Goal: Task Accomplishment & Management: Manage account settings

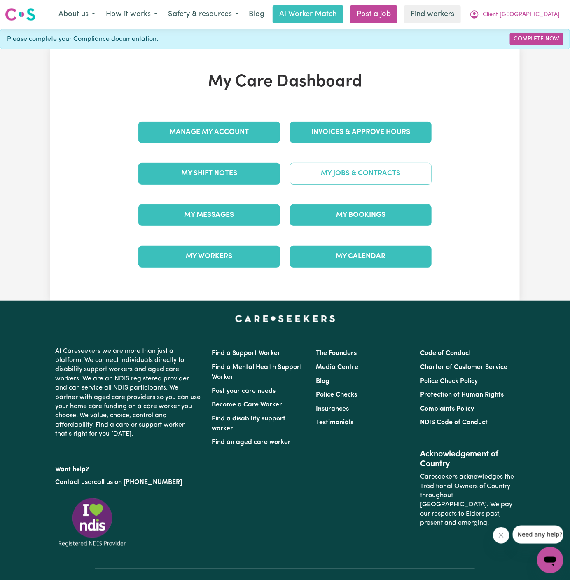
click at [368, 168] on link "My Jobs & Contracts" at bounding box center [361, 173] width 142 height 21
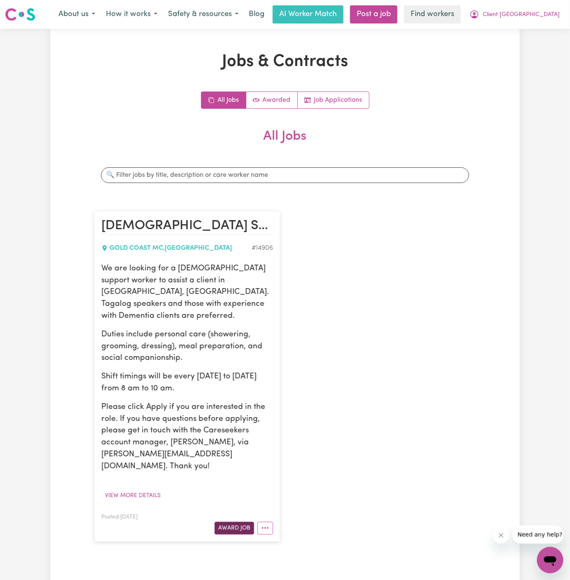
click at [232, 522] on button "Award Job" at bounding box center [235, 528] width 40 height 13
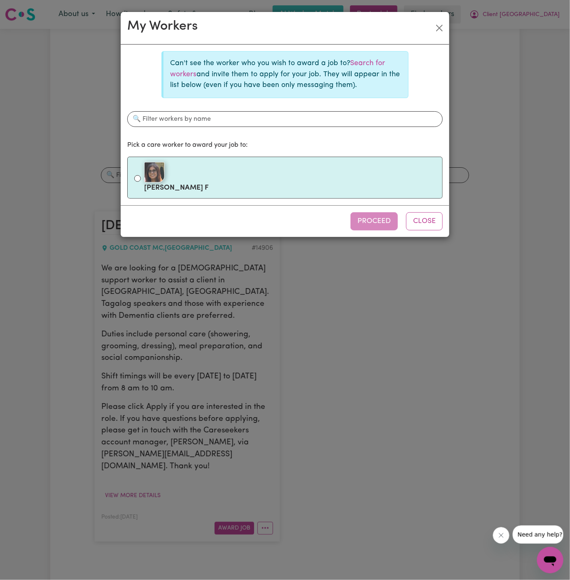
click at [271, 164] on div at bounding box center [290, 172] width 292 height 21
click at [141, 175] on input "[PERSON_NAME]" at bounding box center [137, 178] width 7 height 7
radio input "true"
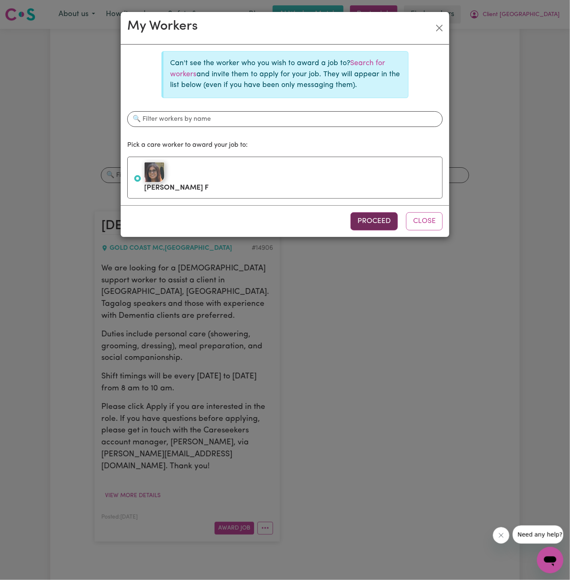
click at [377, 216] on button "Proceed" at bounding box center [374, 221] width 47 height 18
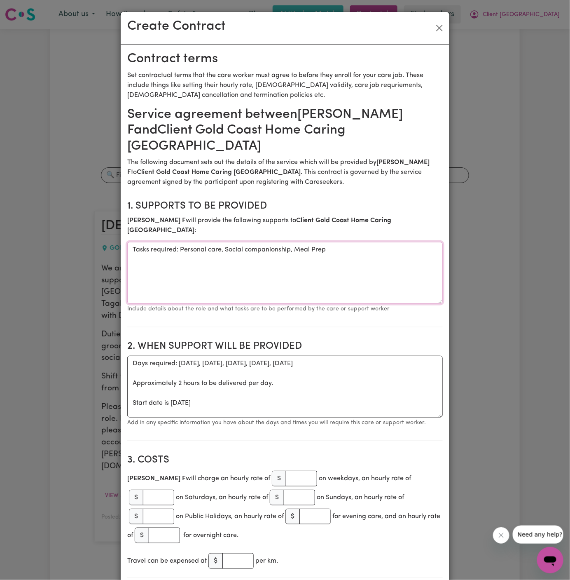
drag, startPoint x: 180, startPoint y: 225, endPoint x: 52, endPoint y: 225, distance: 127.3
click at [52, 225] on div "Create Contract Contract terms Set contractual terms that the care worker must …" at bounding box center [285, 290] width 570 height 580
type textarea "Personal care, Social companionship, Meal Prep"
click at [133, 378] on textarea "Days required: [DATE], [DATE], [DATE], [DATE], [DATE] Approximately 2 hours to …" at bounding box center [285, 387] width 316 height 62
drag, startPoint x: 131, startPoint y: 378, endPoint x: 125, endPoint y: 337, distance: 41.3
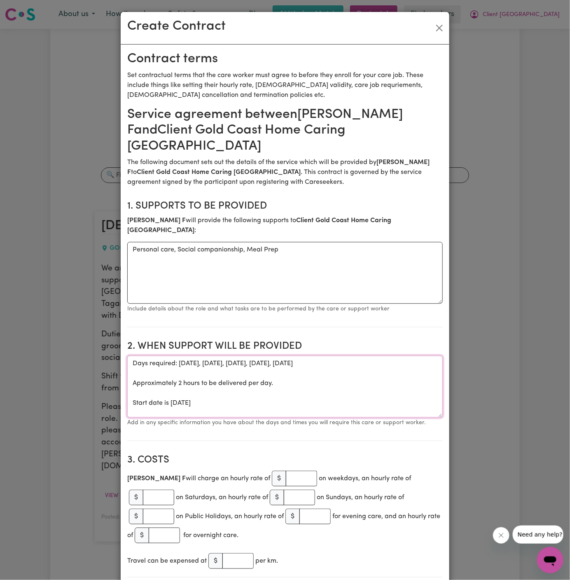
click at [189, 356] on textarea "Start date is [DATE]" at bounding box center [285, 387] width 316 height 62
click at [301, 356] on textarea "Start date is [DATE]" at bounding box center [285, 387] width 316 height 62
paste textarea "11:15am-12:45pm."
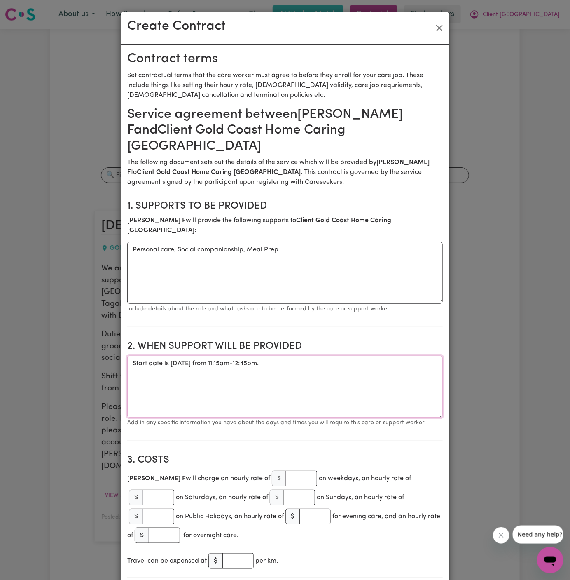
click at [288, 356] on textarea "Start date is [DATE] from 11:15am-12:45pm." at bounding box center [285, 387] width 316 height 62
click at [284, 356] on textarea "Start date is [DATE] from 11:15am-12:45pm." at bounding box center [285, 387] width 316 height 62
click at [287, 356] on textarea "Start date is [DATE] from 11:15am-12:45pm." at bounding box center [285, 387] width 316 height 62
click at [276, 356] on textarea "Start date is [DATE] from 11:15am to 12:45pm." at bounding box center [285, 387] width 316 height 62
click at [311, 356] on textarea "Start date is [DATE] from 11:15 am to 12:45pm." at bounding box center [285, 387] width 316 height 62
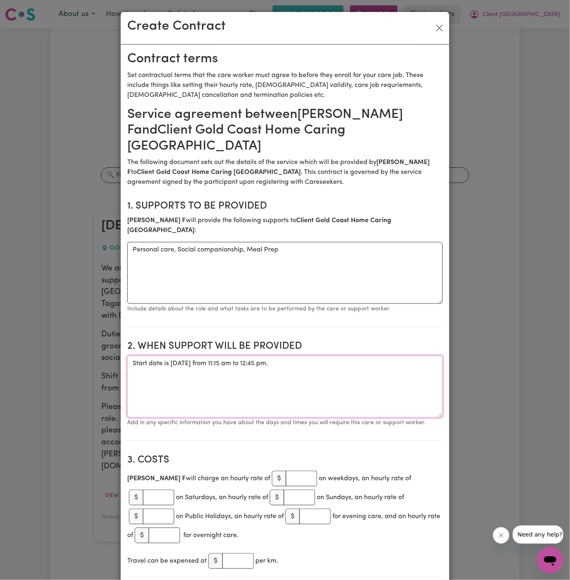
click at [332, 356] on textarea "Start date is [DATE] from 11:15 am to 12:45 pm." at bounding box center [285, 387] width 316 height 62
click at [189, 356] on textarea "Start date is [DATE] from 11:15 am to 12:45 pm" at bounding box center [285, 387] width 316 height 62
click at [239, 356] on textarea "Start date is [DATE] from 11:15 am to 12:45 pm" at bounding box center [285, 387] width 316 height 62
click at [363, 356] on textarea "Start date is [DATE], from 11:15 am to 12:45 pm" at bounding box center [285, 387] width 316 height 62
drag, startPoint x: 363, startPoint y: 338, endPoint x: 547, endPoint y: 308, distance: 186.1
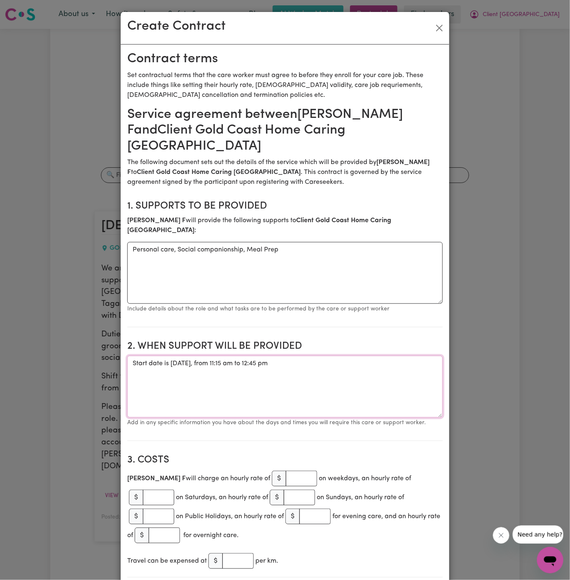
click at [371, 356] on textarea "Start date is [DATE], from 11:15 am to 12:45 pm" at bounding box center [285, 387] width 316 height 62
paste textarea "Tuesdays and Thursdays from 11:15am-12:45pm."
click at [259, 356] on textarea "Start date is [DATE], from 11:15 am to 12:45 pm Weekly Tuesdays and Thursdays f…" at bounding box center [285, 387] width 316 height 62
click at [288, 356] on textarea "Start date is [DATE], from 11:15 am to 12:45 pm Weekly Tuesdays and Thursdays f…" at bounding box center [285, 387] width 316 height 62
click at [272, 356] on textarea "Start date is [DATE], from 11:15 am to 12:45 pm Weekly Tuesdays and Thursdays f…" at bounding box center [285, 387] width 316 height 62
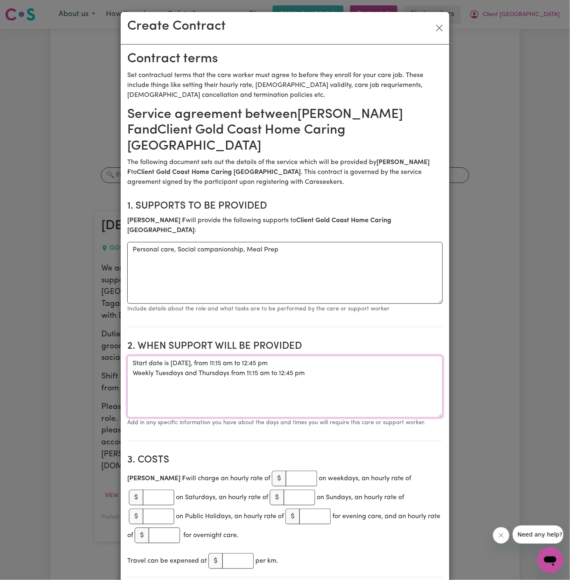
type textarea "Start date is [DATE], from 11:15 am to 12:45 pm Weekly Tuesdays and Thursdays f…"
click at [286, 470] on input "number" at bounding box center [301, 478] width 31 height 16
type input "45"
click at [246, 372] on textarea "Start date is [DATE], from 11:15 am to 12:45 pm Weekly Tuesdays and Thursdays f…" at bounding box center [285, 387] width 316 height 62
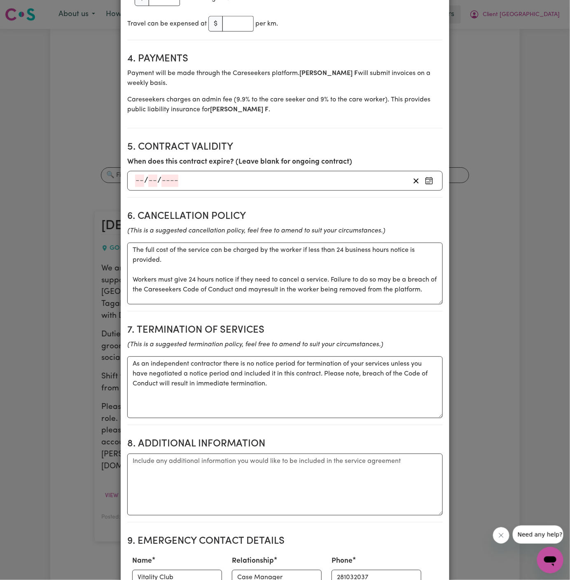
scroll to position [638, 0]
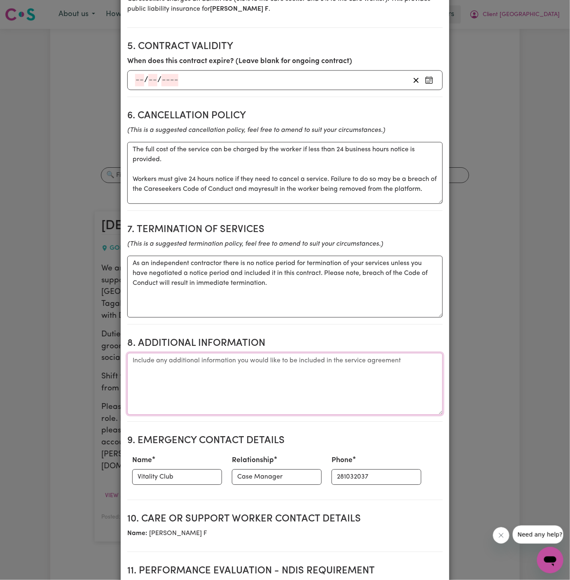
click at [223, 353] on textarea "Additional information" at bounding box center [285, 384] width 316 height 62
paste textarea "[STREET_ADDRESS]"
click at [235, 353] on textarea "Client's Address: [STREET_ADDRESS]" at bounding box center [285, 384] width 316 height 62
click at [289, 353] on textarea "Client's Address: [STREET_ADDRESS]" at bounding box center [285, 384] width 316 height 62
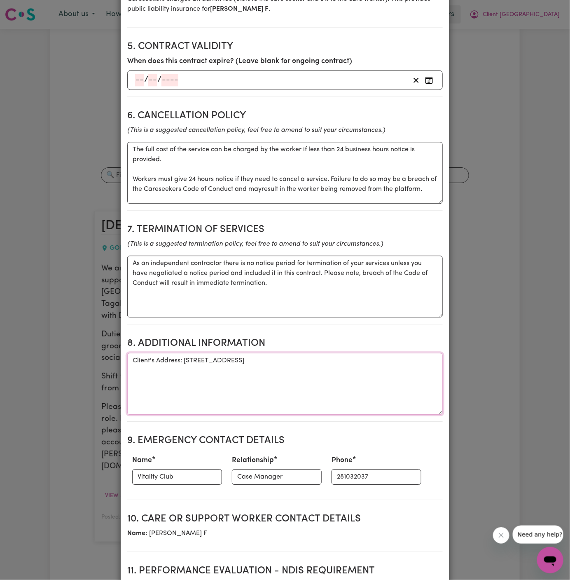
click at [335, 353] on textarea "Client's Address: [STREET_ADDRESS]" at bounding box center [285, 384] width 316 height 62
type textarea "Client's Address: [STREET_ADDRESS]"
click at [166, 469] on input "Vitality Club" at bounding box center [177, 477] width 90 height 16
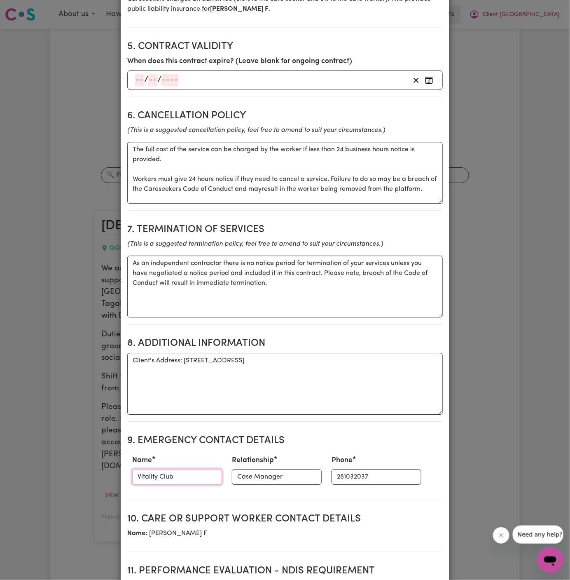
click at [185, 469] on input "Vitality Club" at bounding box center [177, 477] width 90 height 16
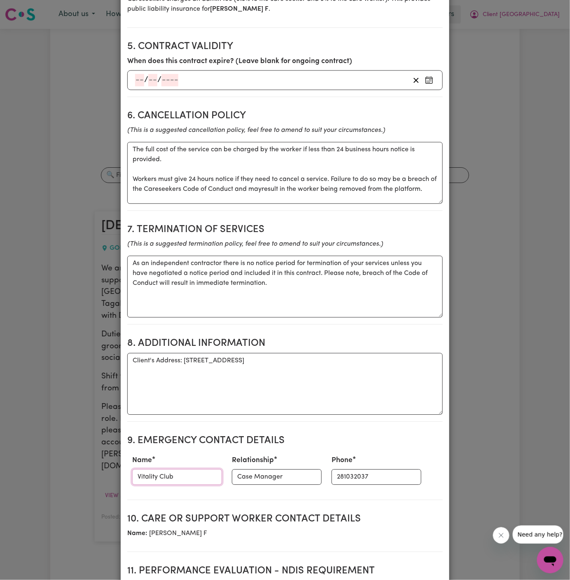
click at [185, 469] on input "Vitality Club" at bounding box center [177, 477] width 90 height 16
paste input "[PERSON_NAME]"
type input "[PERSON_NAME]"
click at [332, 469] on input "281032037" at bounding box center [377, 477] width 90 height 16
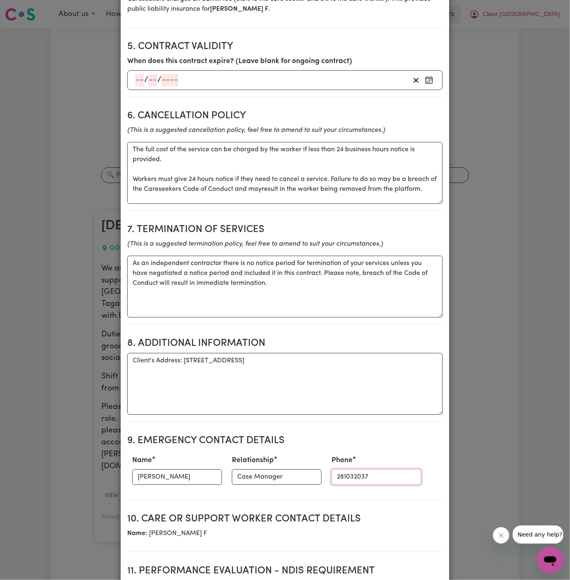
click at [332, 469] on input "281032037" at bounding box center [377, 477] width 90 height 16
paste input "0455 233 243"
type input "0455 233 243"
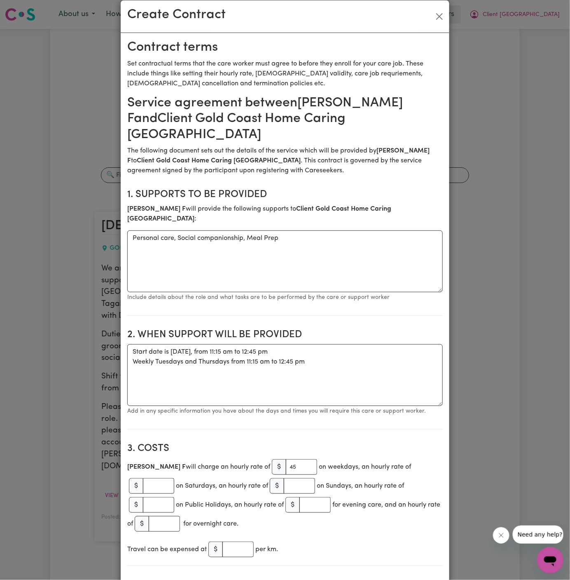
scroll to position [0, 0]
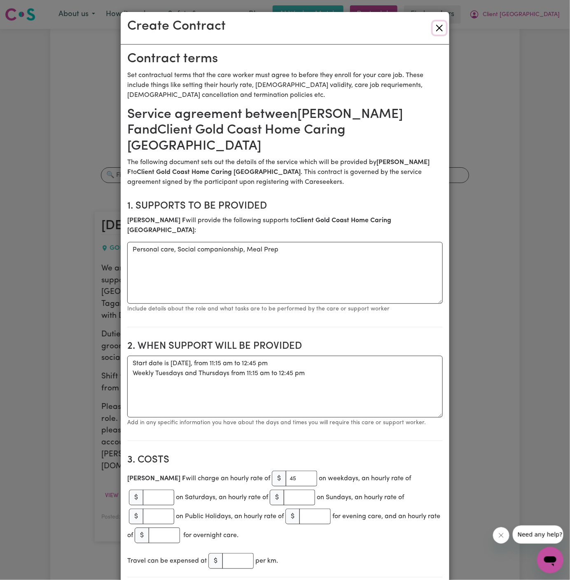
click at [437, 30] on button "Close" at bounding box center [439, 27] width 13 height 13
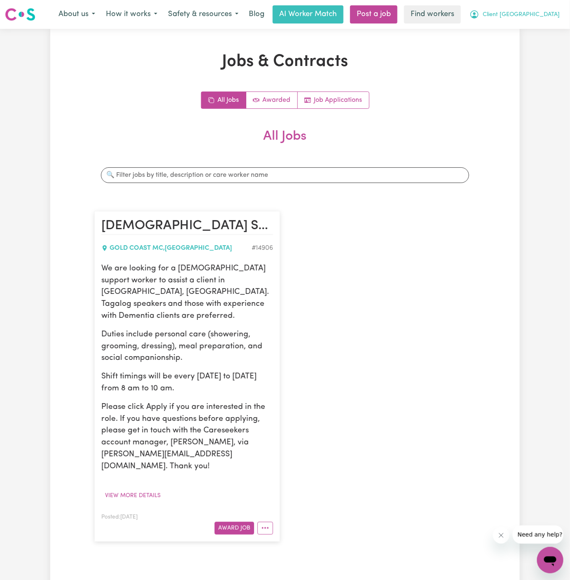
click at [540, 16] on span "Client [GEOGRAPHIC_DATA]" at bounding box center [521, 14] width 77 height 9
click at [540, 26] on link "My Dashboard" at bounding box center [532, 32] width 65 height 16
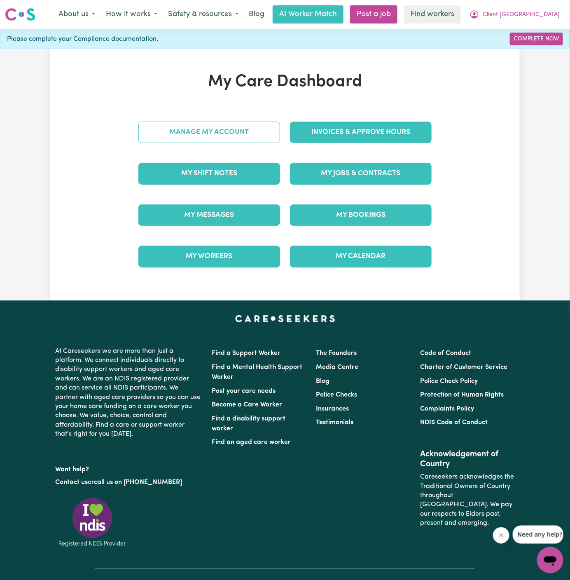
click at [236, 133] on link "Manage My Account" at bounding box center [209, 132] width 142 height 21
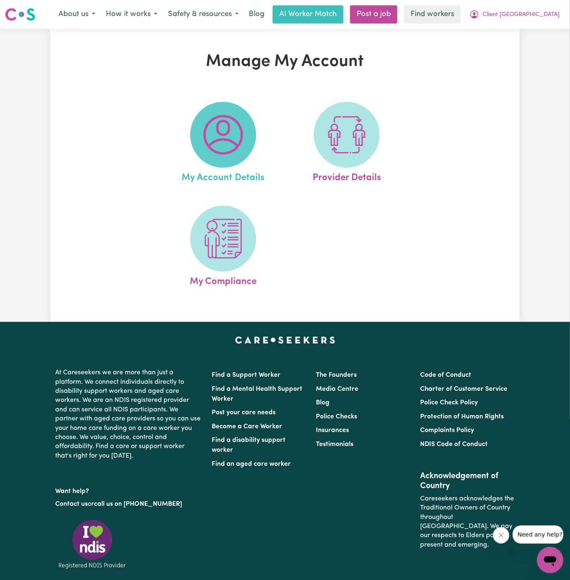
click at [216, 136] on img at bounding box center [224, 135] width 40 height 40
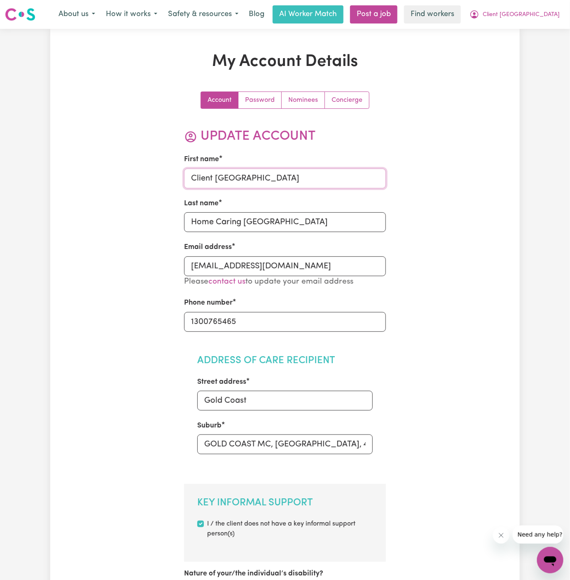
click at [233, 180] on input "Client [GEOGRAPHIC_DATA]" at bounding box center [285, 178] width 202 height 20
paste input "Bibi Arosa Spee"
click at [234, 180] on input "Bibi Arosa Spee" at bounding box center [285, 178] width 202 height 20
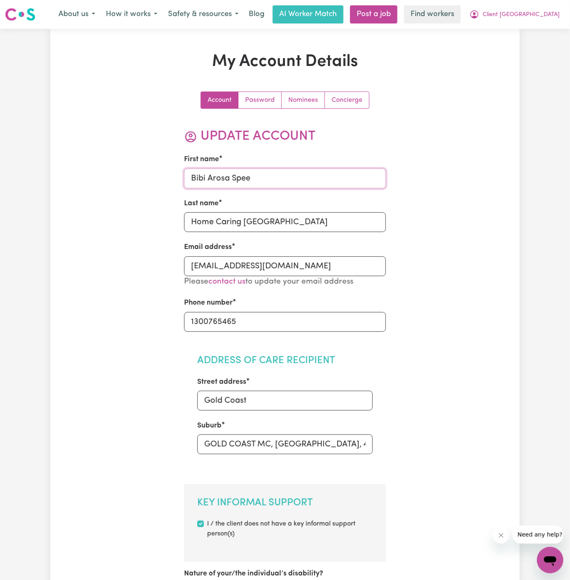
click at [234, 180] on input "Bibi Arosa Spee" at bounding box center [285, 178] width 202 height 20
type input "Bibi Arosa"
click at [237, 223] on input "Home Caring [GEOGRAPHIC_DATA]" at bounding box center [285, 222] width 202 height 20
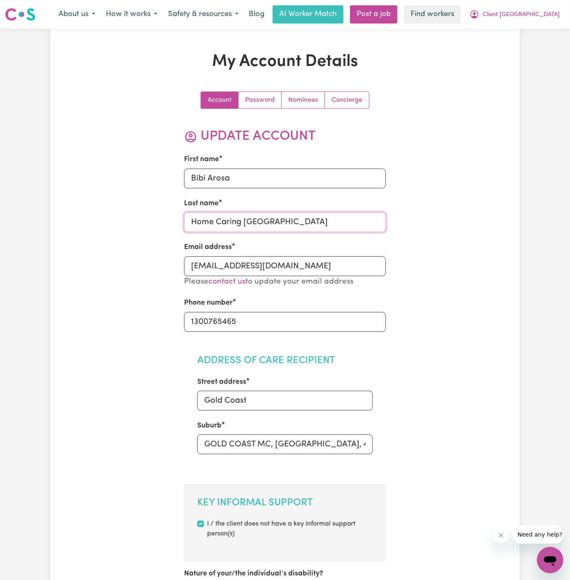
paste input "Spee"
type input "Spee"
click at [287, 403] on input "Gold Coast" at bounding box center [285, 401] width 176 height 20
click at [274, 404] on input "Gold Coast" at bounding box center [285, 401] width 176 height 20
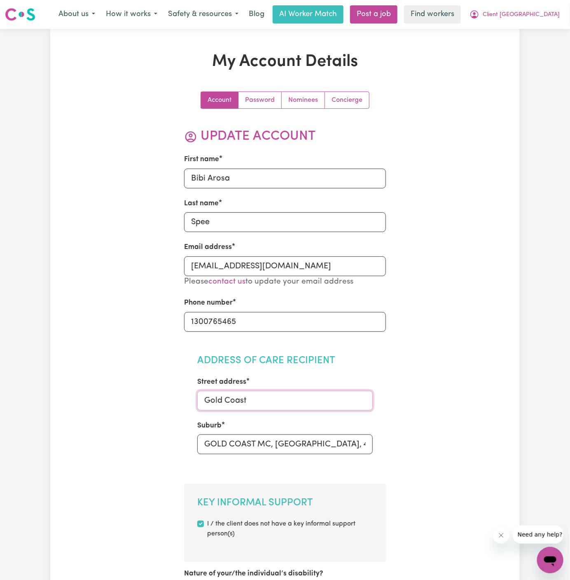
click at [274, 404] on input "Gold Coast" at bounding box center [285, 401] width 176 height 20
paste input "4 Vatakoula Parade"
type input "4 Vatakoula Parade"
click at [250, 451] on input "GOLD COAST MC, [GEOGRAPHIC_DATA], 4217" at bounding box center [285, 444] width 176 height 20
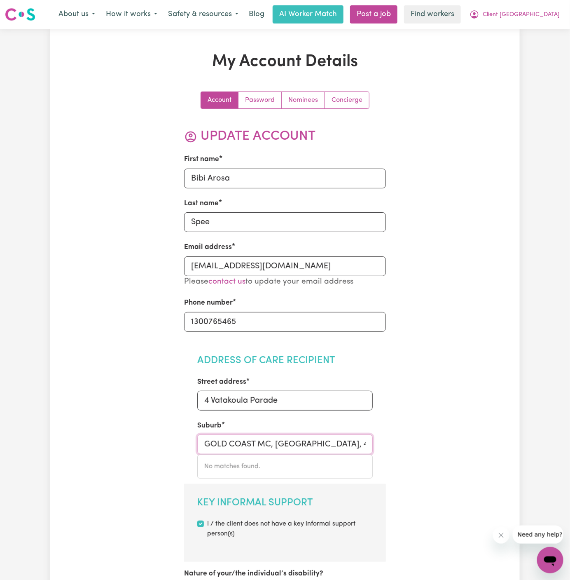
click at [250, 451] on input "GOLD COAST MC, [GEOGRAPHIC_DATA], 4217" at bounding box center [285, 444] width 176 height 20
paste input "Mermaid Waters"
type input "Mermaid Waters"
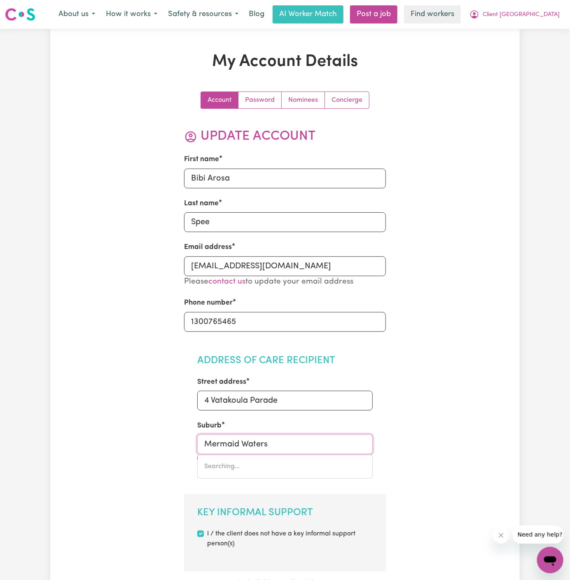
type input "Mermaid Waters, [GEOGRAPHIC_DATA], 4218"
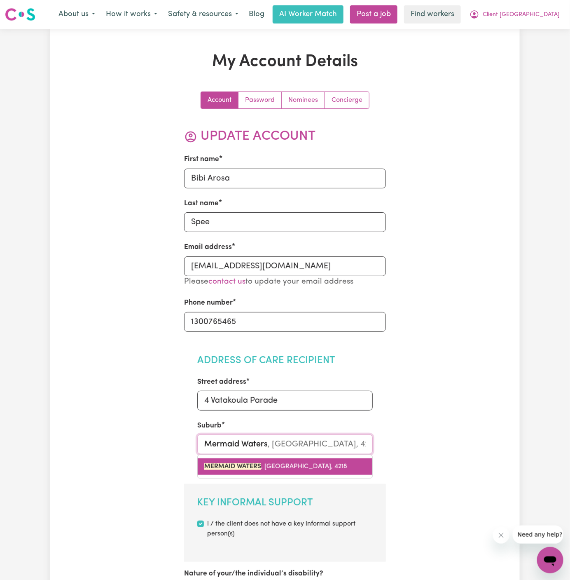
click at [308, 463] on span "MERMAID WATERS , [GEOGRAPHIC_DATA], 4218" at bounding box center [275, 466] width 143 height 7
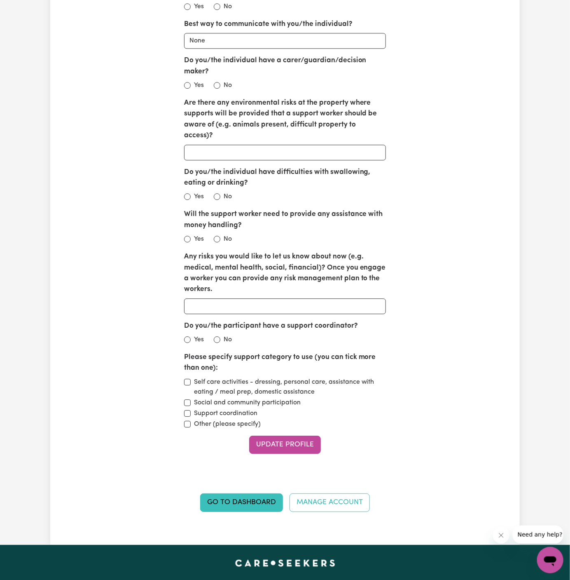
scroll to position [921, 0]
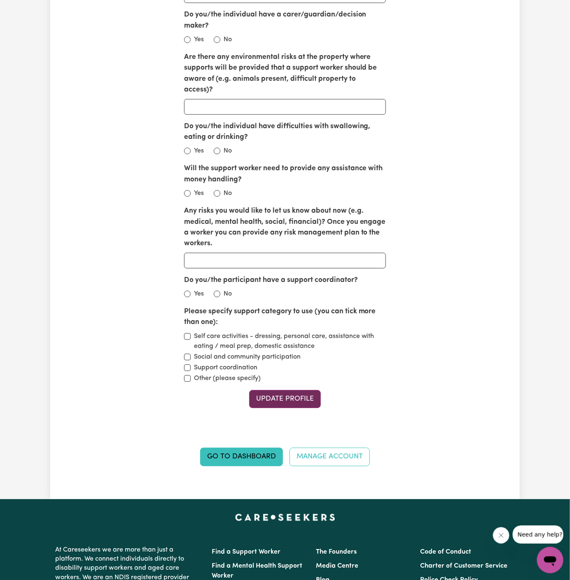
click at [292, 390] on button "Update Profile" at bounding box center [285, 399] width 72 height 18
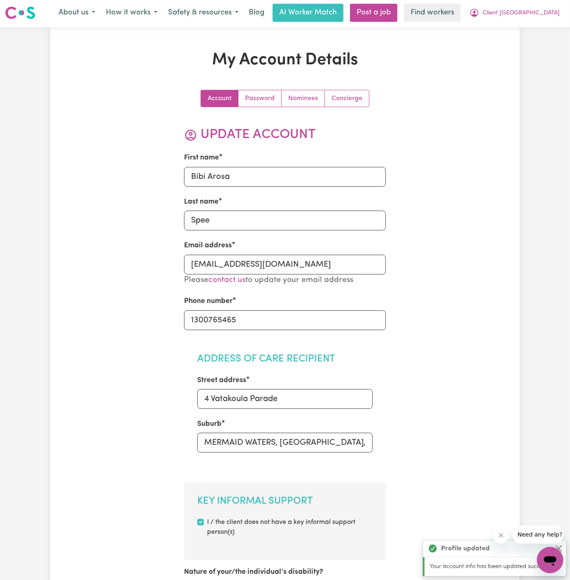
scroll to position [0, 0]
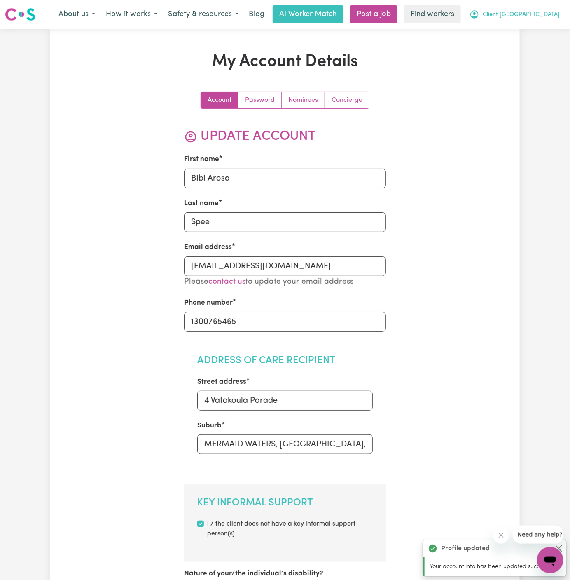
click at [542, 17] on span "Client [GEOGRAPHIC_DATA]" at bounding box center [521, 14] width 77 height 9
click at [538, 47] on link "Logout" at bounding box center [532, 48] width 65 height 16
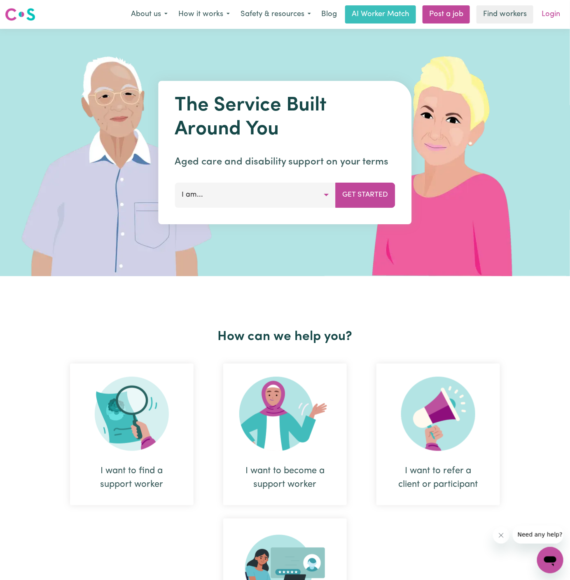
click at [556, 12] on link "Login" at bounding box center [551, 14] width 28 height 18
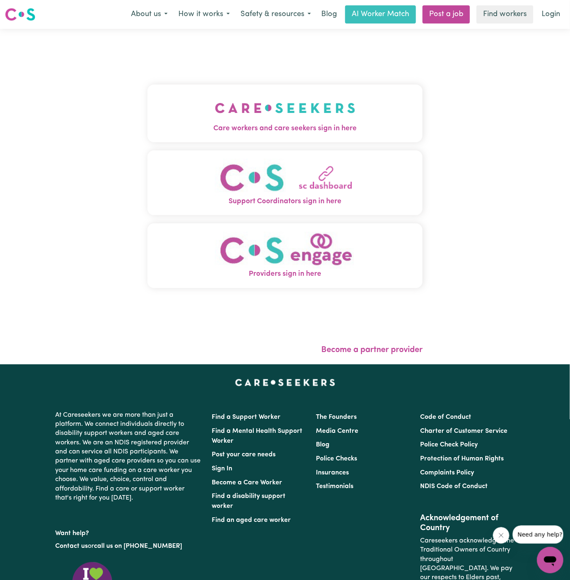
click at [257, 106] on img "Care workers and care seekers sign in here" at bounding box center [285, 108] width 140 height 30
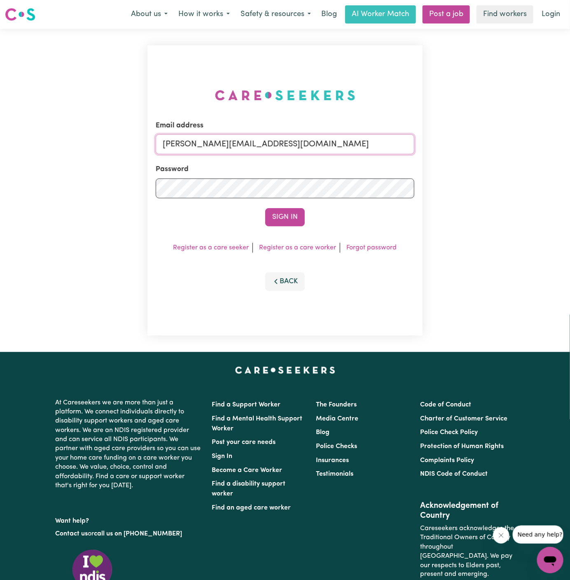
click at [304, 137] on input "[PERSON_NAME][EMAIL_ADDRESS][DOMAIN_NAME]" at bounding box center [285, 144] width 259 height 20
drag, startPoint x: 207, startPoint y: 144, endPoint x: 527, endPoint y: 145, distance: 320.5
click at [527, 145] on div "Email address [EMAIL_ADDRESS][DOMAIN_NAME] Password Sign In Register as a care …" at bounding box center [285, 190] width 570 height 323
type input "[EMAIL_ADDRESS][DOMAIN_NAME]"
click at [265, 208] on button "Sign In" at bounding box center [285, 217] width 40 height 18
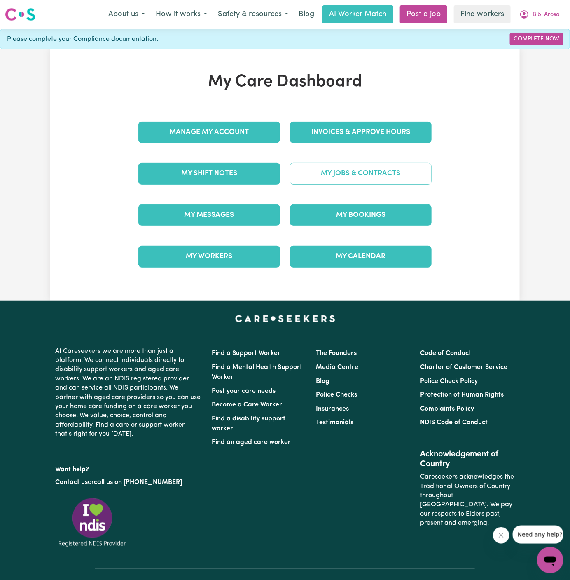
click at [405, 173] on link "My Jobs & Contracts" at bounding box center [361, 173] width 142 height 21
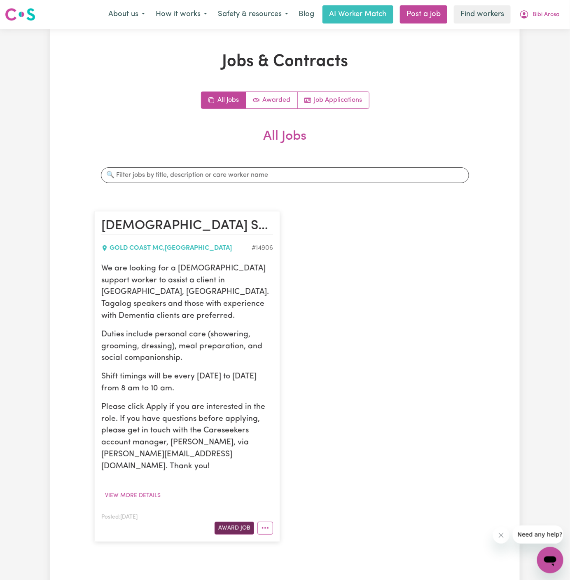
click at [234, 522] on button "Award Job" at bounding box center [235, 528] width 40 height 13
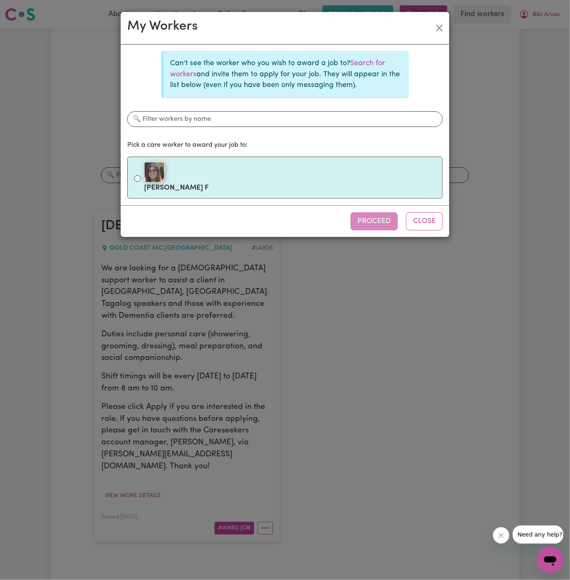
click at [244, 179] on div at bounding box center [290, 172] width 292 height 21
click at [141, 179] on input "[PERSON_NAME]" at bounding box center [137, 178] width 7 height 7
radio input "true"
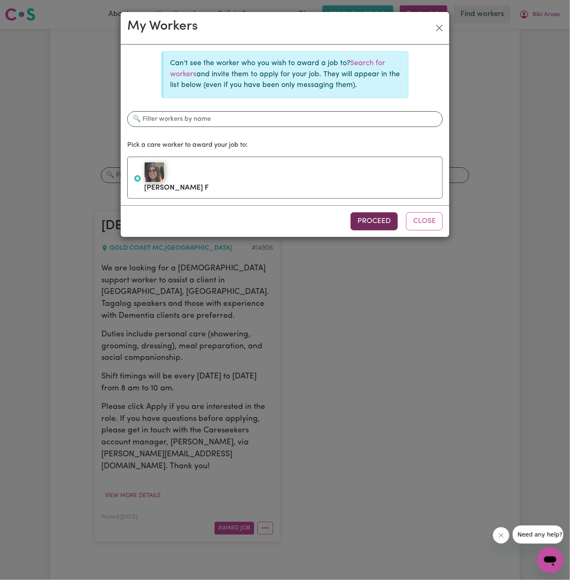
click at [367, 221] on button "Proceed" at bounding box center [374, 221] width 47 height 18
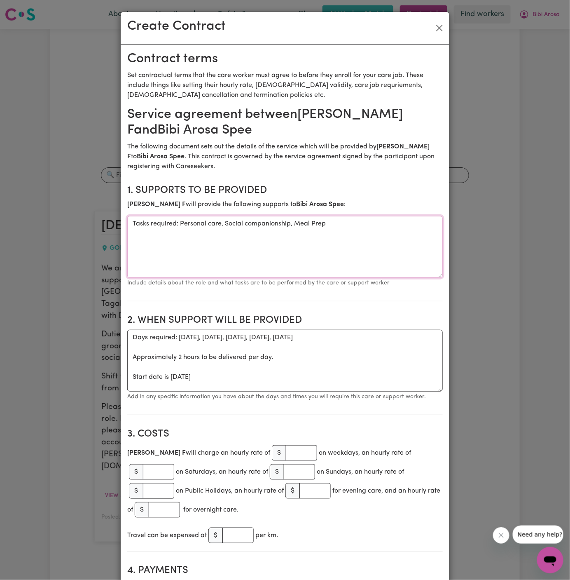
drag, startPoint x: 181, startPoint y: 224, endPoint x: 111, endPoint y: 224, distance: 70.0
click at [111, 224] on div "Create Contract Contract terms Set contractual terms that the care worker must …" at bounding box center [285, 290] width 570 height 580
type textarea "Personal care, Social companionship, Meal Prep"
drag, startPoint x: 126, startPoint y: 380, endPoint x: 147, endPoint y: 387, distance: 21.8
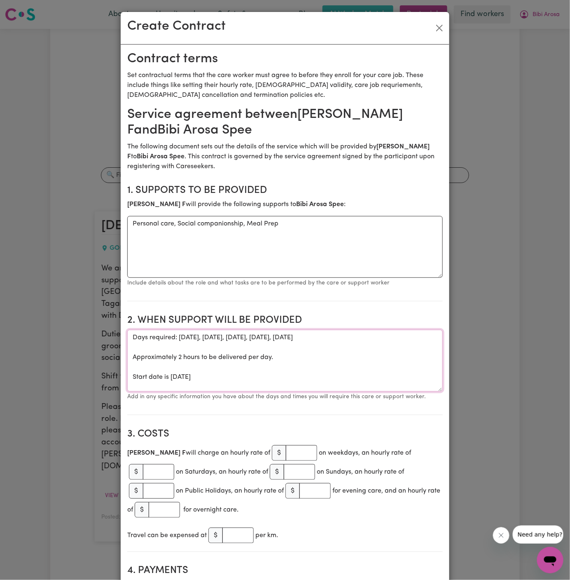
drag, startPoint x: 133, startPoint y: 378, endPoint x: 130, endPoint y: 337, distance: 40.4
click at [130, 337] on textarea "Days required: [DATE], [DATE], [DATE], [DATE], [DATE] Approximately 2 hours to …" at bounding box center [285, 361] width 316 height 62
click at [182, 337] on textarea "Start date is [DATE]" at bounding box center [285, 361] width 316 height 62
click at [204, 341] on textarea "Start date is [DATE]" at bounding box center [285, 361] width 316 height 62
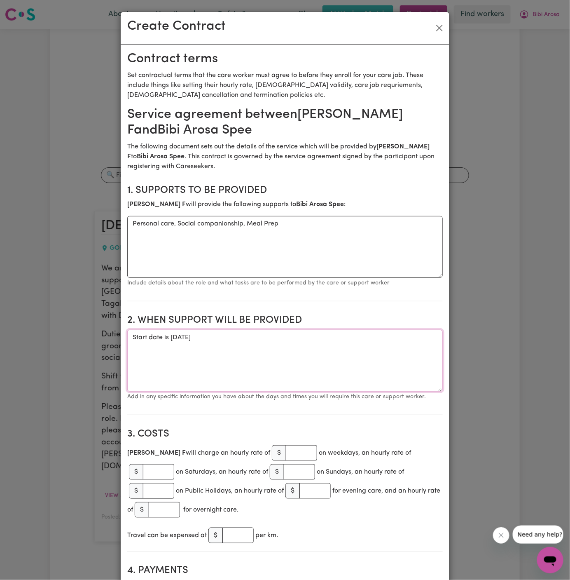
click at [204, 341] on textarea "Start date is [DATE]" at bounding box center [285, 361] width 316 height 62
click at [223, 336] on textarea "Start date is [DATE]" at bounding box center [285, 361] width 316 height 62
click at [353, 332] on textarea "Start date is [DATE]" at bounding box center [285, 361] width 316 height 62
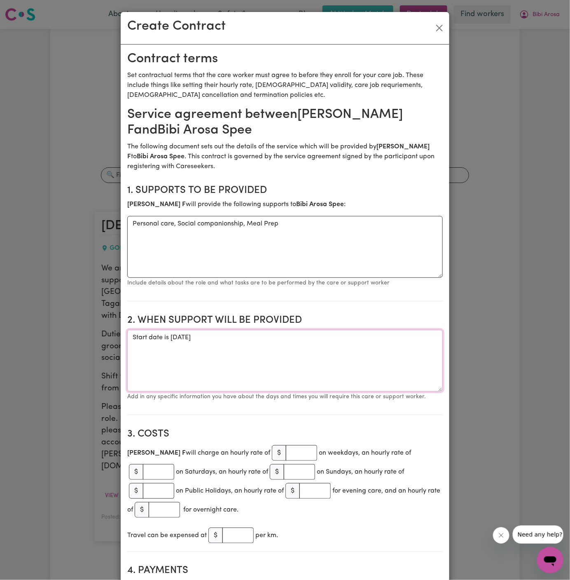
click at [355, 336] on textarea "Start date is [DATE]" at bounding box center [285, 361] width 316 height 62
paste textarea "Tuesdays and Thursdays from 11:15am-12:45pm."
click at [260, 348] on textarea "Start date is [DATE] Weekly Tuesdays and Thursdays from 11:15am-12:45pm." at bounding box center [285, 361] width 316 height 62
click at [288, 347] on textarea "Start date is [DATE] Weekly Tuesdays and Thursdays from 11:15 am-12:45pm." at bounding box center [285, 361] width 316 height 62
click at [274, 348] on textarea "Start date is [DATE] Weekly Tuesdays and Thursdays from 11:15 am-12:45 pm." at bounding box center [285, 361] width 316 height 62
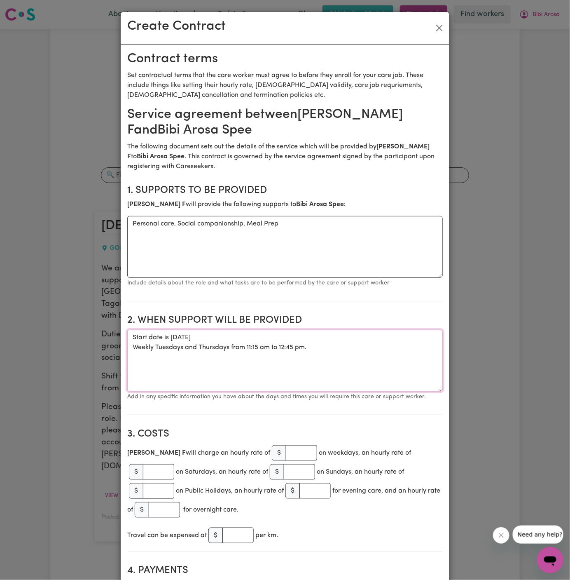
click at [285, 341] on textarea "Start date is [DATE] Weekly Tuesdays and Thursdays from 11:15 am to 12:45 pm." at bounding box center [285, 361] width 316 height 62
drag, startPoint x: 231, startPoint y: 348, endPoint x: 378, endPoint y: 351, distance: 146.7
click at [378, 351] on textarea "Start date is [DATE] fom Weekly Tuesdays and Thursdays from 11:15 am to 12:45 p…" at bounding box center [285, 361] width 316 height 62
click at [281, 338] on textarea "Start date is [DATE] fom Weekly Tuesdays and Thursdays from 11:15 am to 12:45 pm" at bounding box center [285, 361] width 316 height 62
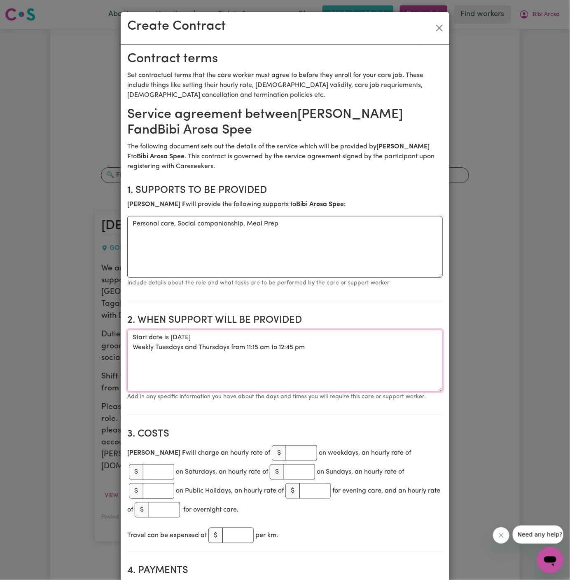
paste textarea "from 11:15 am to 12:45 pm."
click at [185, 340] on textarea "Start date is [DATE] from 11:15 am to 12:45 pm Weekly Tuesdays and Thursdays fr…" at bounding box center [285, 361] width 316 height 62
click at [255, 339] on textarea "Start date is [DATE] from 11:15 am to 12:45 pm Weekly Tuesdays and Thursdays fr…" at bounding box center [285, 361] width 316 height 62
click at [324, 364] on textarea "Start date is [DATE], from 11:15 am to 12:45 pm Weekly Tuesdays and Thursdays f…" at bounding box center [285, 361] width 316 height 62
type textarea "Start date is [DATE], from 11:15 am to 12:45 pm Weekly Tuesdays and Thursdays f…"
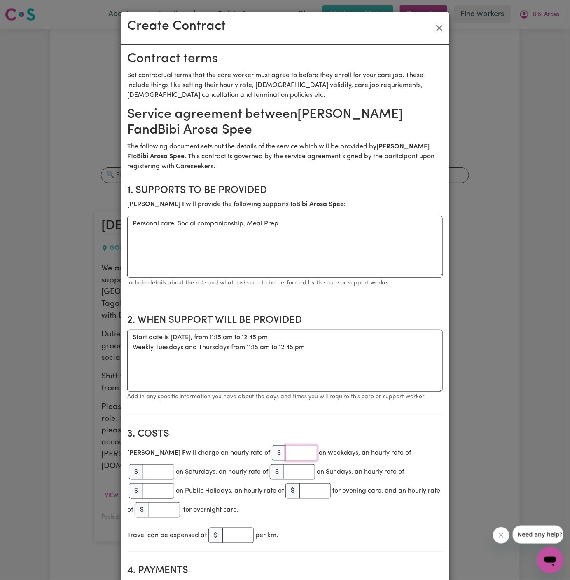
click at [286, 451] on input "number" at bounding box center [301, 453] width 31 height 16
type input "45"
click at [329, 412] on section "2. When support will be provided When support will be provided Start date is [D…" at bounding box center [285, 361] width 316 height 107
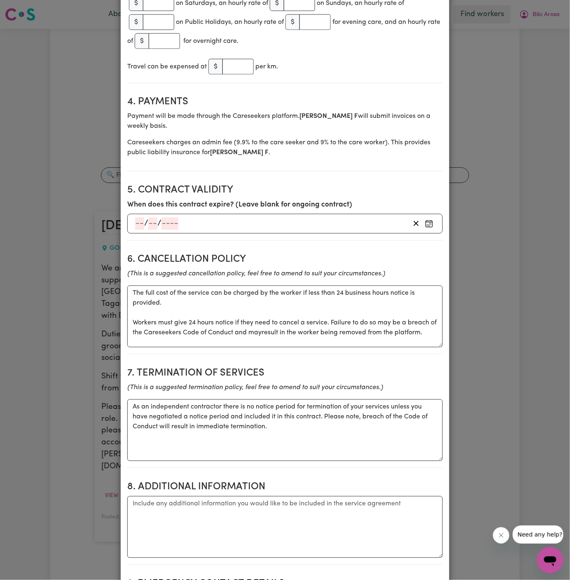
scroll to position [499, 0]
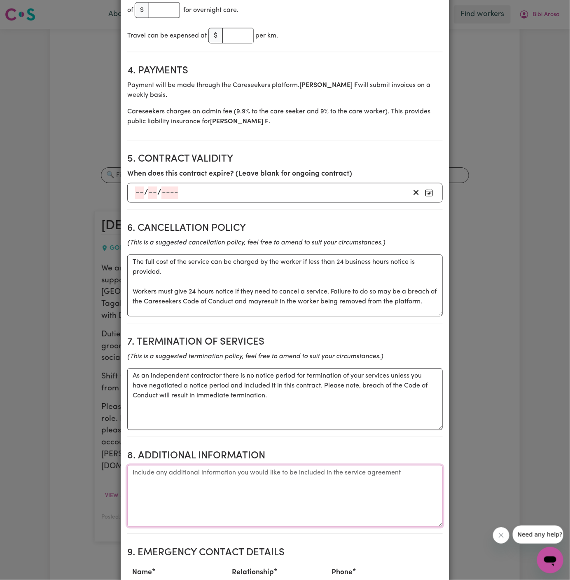
click at [210, 479] on textarea "Additional information" at bounding box center [285, 496] width 316 height 62
paste textarea "[STREET_ADDRESS]"
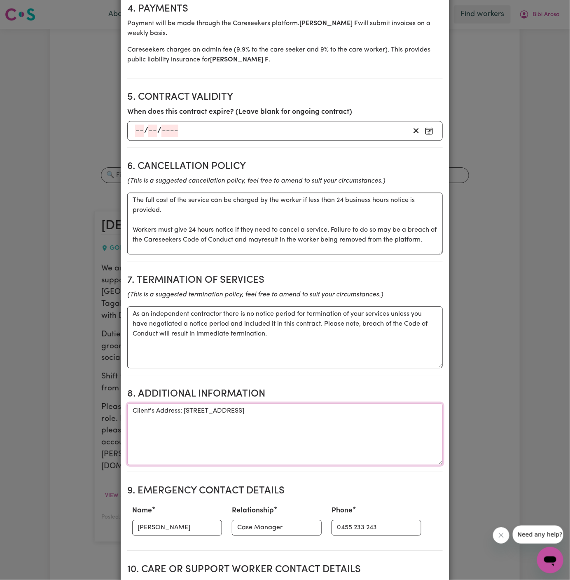
click at [320, 411] on textarea "Client's Address: [STREET_ADDRESS]" at bounding box center [285, 434] width 316 height 62
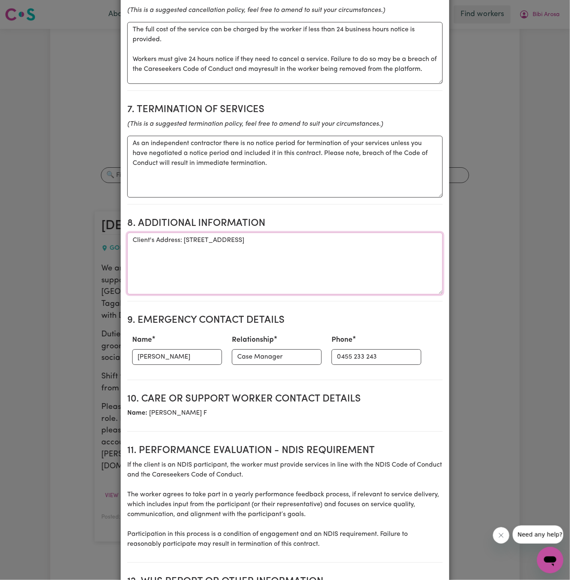
scroll to position [865, 0]
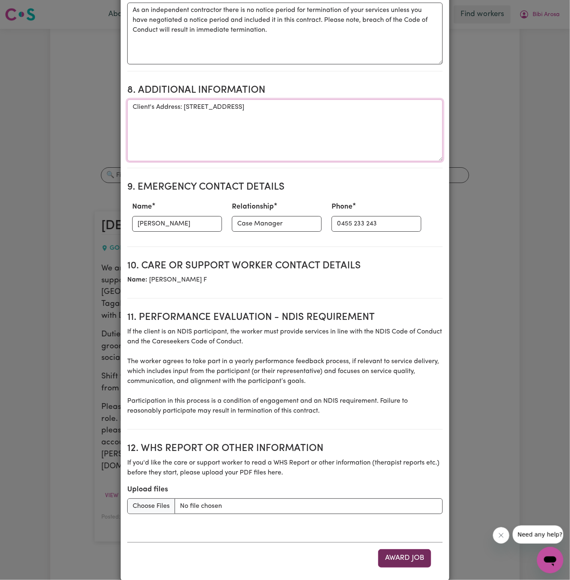
type textarea "Client's Address: [STREET_ADDRESS]"
click at [401, 549] on button "Award Job" at bounding box center [404, 558] width 53 height 18
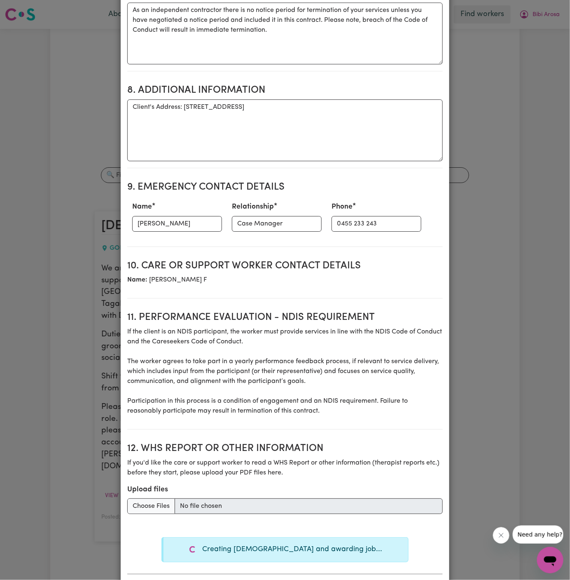
type textarea "Tasks required: Personal care, Social companionship, Meal Prep"
type textarea "Days required: [DATE], [DATE], [DATE], [DATE], [DATE] Approximately 2 hours to …"
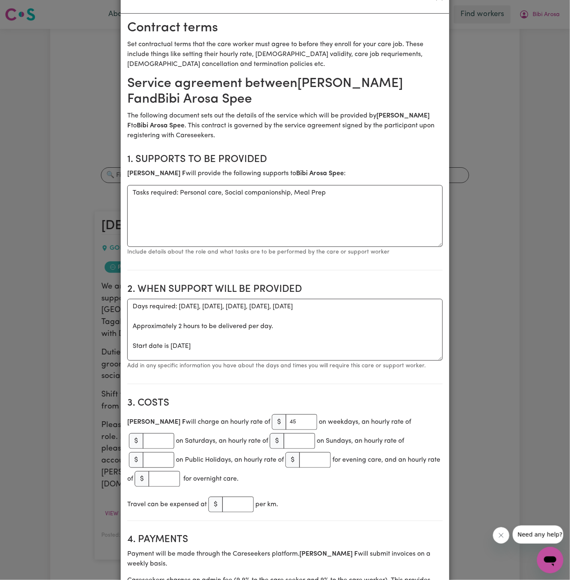
scroll to position [0, 0]
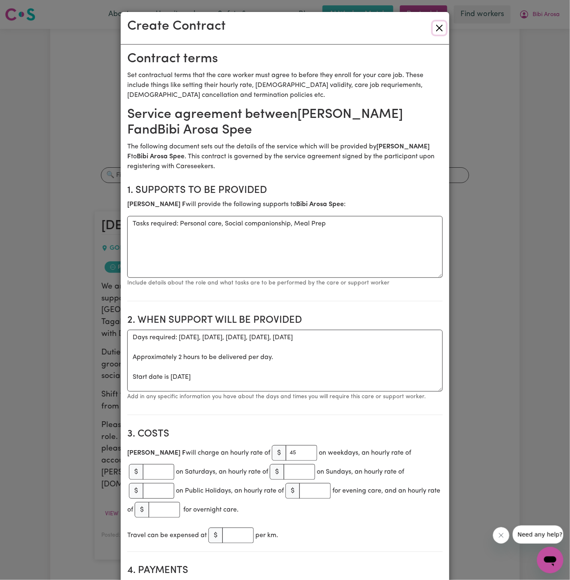
click at [441, 31] on button "Close" at bounding box center [439, 27] width 13 height 13
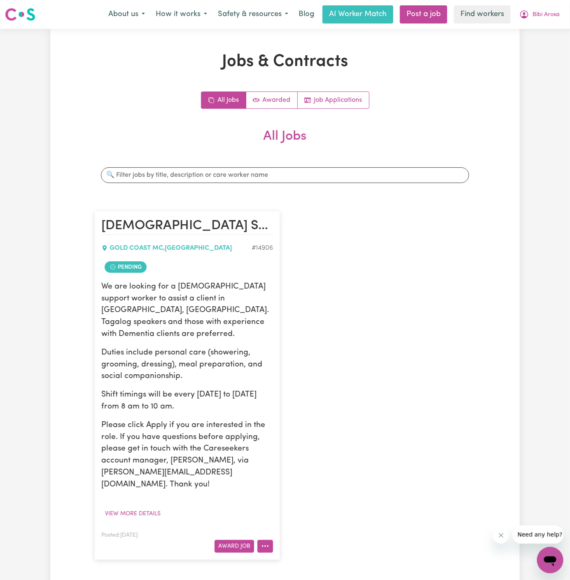
click at [267, 540] on button "More options" at bounding box center [265, 546] width 16 height 13
click at [310, 453] on link "Make Booking" at bounding box center [298, 461] width 80 height 16
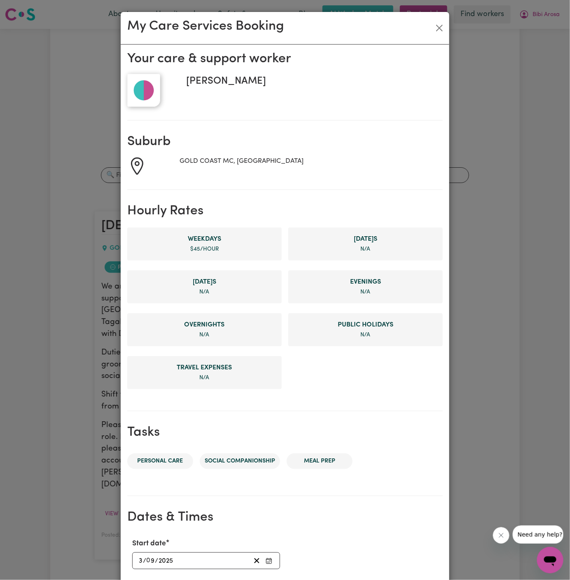
scroll to position [156, 0]
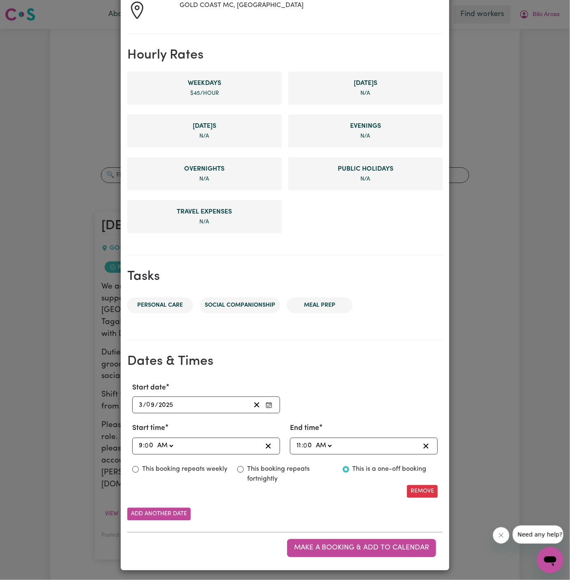
click at [138, 400] on input "3" at bounding box center [140, 404] width 5 height 11
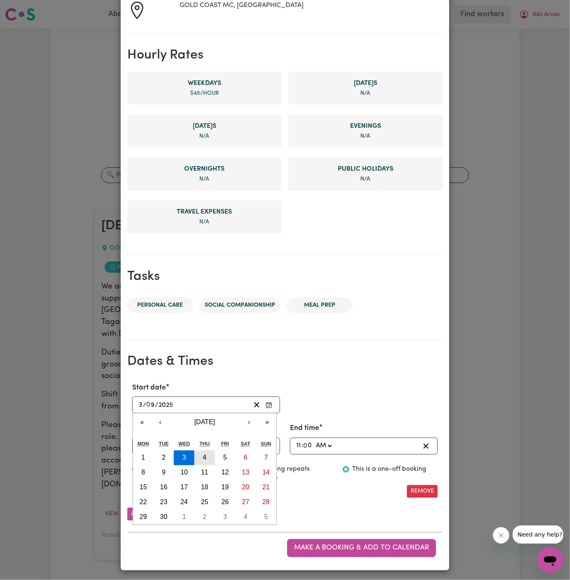
click at [204, 455] on abbr "4" at bounding box center [205, 457] width 4 height 7
type input "[DATE]"
type input "4"
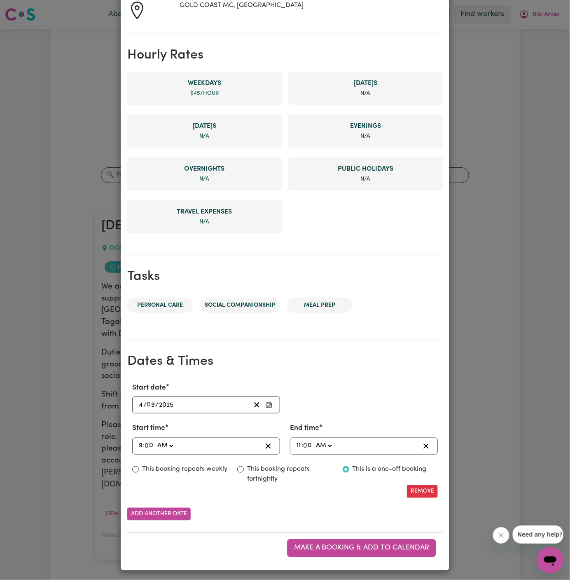
click at [138, 444] on div "09:00 9 : 0 0 AM PM" at bounding box center [200, 445] width 124 height 11
type input "01:00"
type input "1"
type input "11:00"
type input "11"
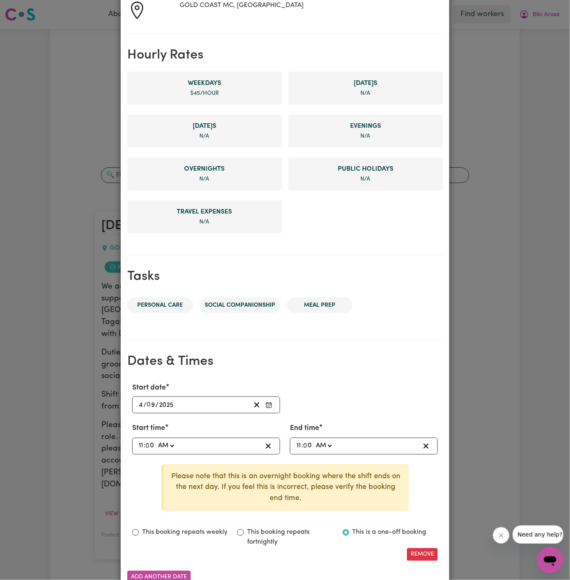
type input "11:01"
type input "1"
type input "11:15"
type input "15"
click at [300, 443] on input "11" at bounding box center [298, 445] width 5 height 11
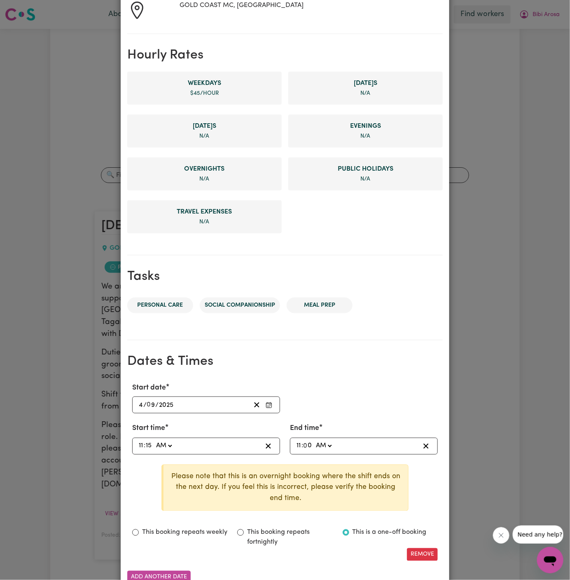
type input "01:00"
type input "1"
type input "00:00"
type input "12"
type input "00:04"
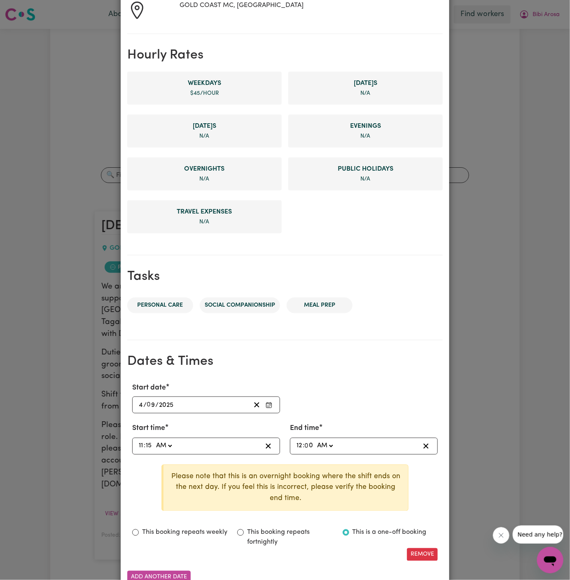
type input "4"
type input "00:45"
type input "45"
click at [327, 442] on select "AM PM" at bounding box center [324, 445] width 19 height 11
select select "pm"
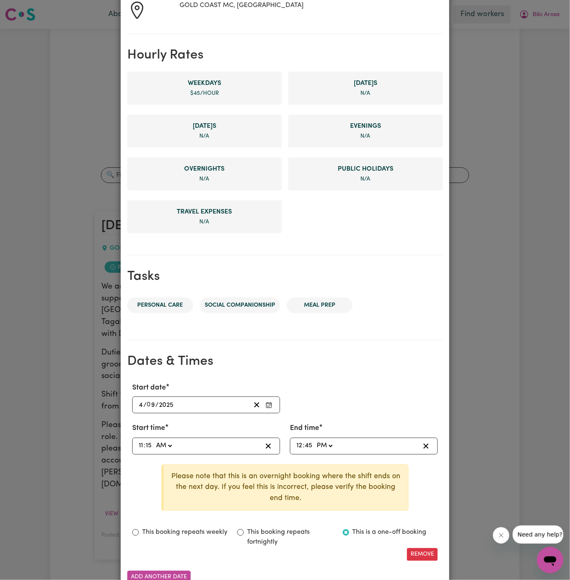
click at [315, 440] on select "AM PM" at bounding box center [324, 445] width 19 height 11
type input "12:45"
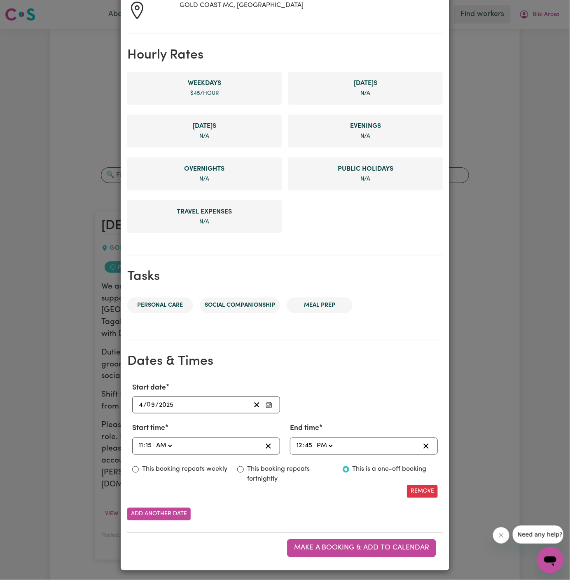
click at [223, 469] on label "This booking repeats weekly" at bounding box center [184, 469] width 85 height 10
click at [139, 469] on input "This booking repeats weekly" at bounding box center [135, 469] width 7 height 7
radio input "true"
click at [163, 516] on button "Add another date" at bounding box center [158, 514] width 63 height 13
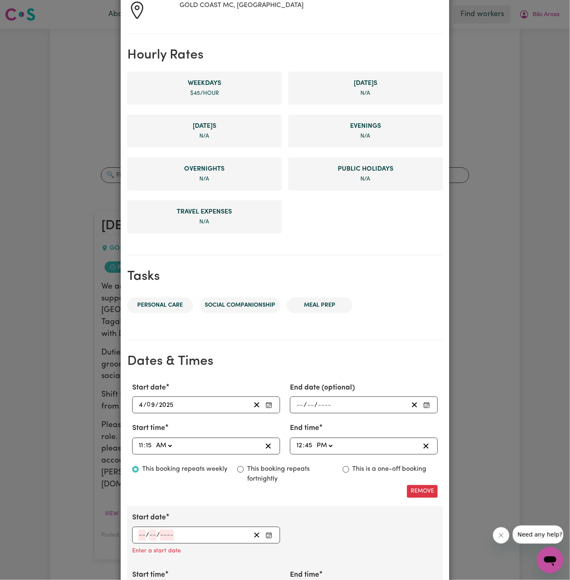
click at [141, 529] on input "number" at bounding box center [141, 534] width 7 height 11
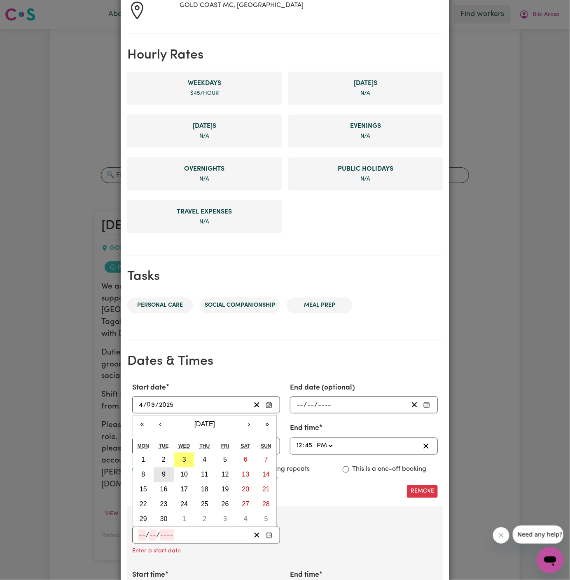
click at [166, 472] on button "9" at bounding box center [164, 474] width 21 height 15
type input "[DATE]"
type input "9"
type input "2025"
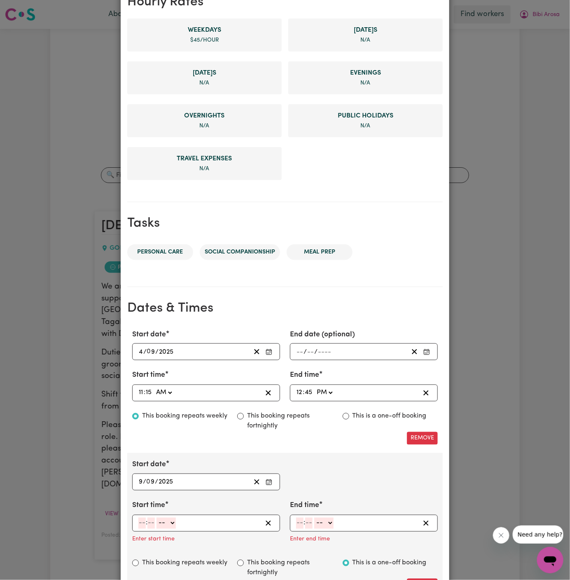
scroll to position [272, 0]
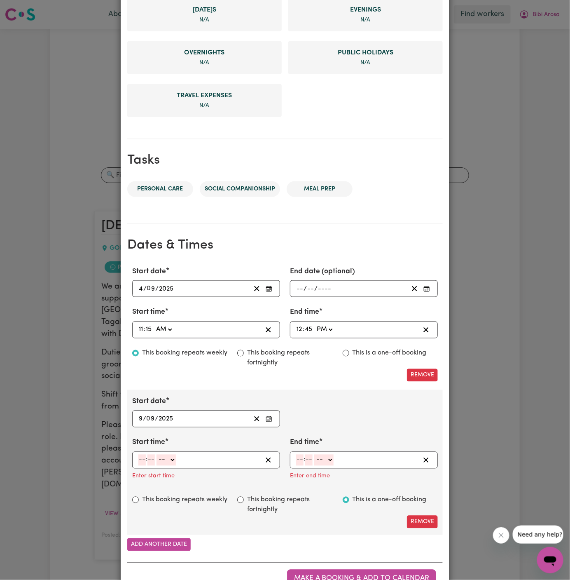
click at [141, 456] on input "number" at bounding box center [141, 459] width 7 height 11
type input "11"
type input "15"
click at [171, 456] on select "-- AM PM" at bounding box center [163, 459] width 19 height 11
select select "am"
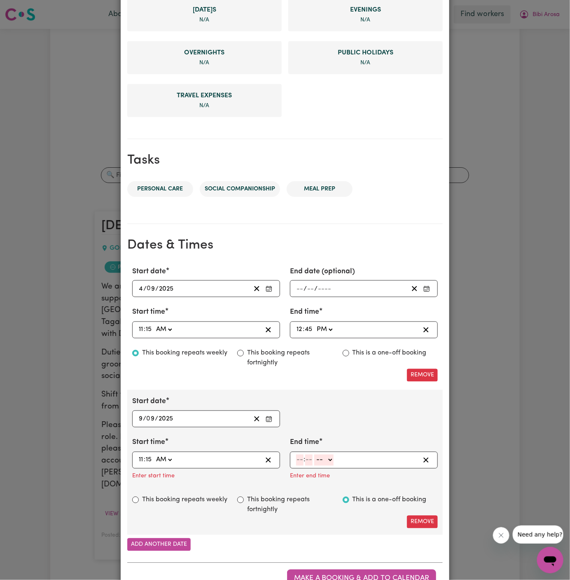
click at [154, 454] on select "-- AM PM" at bounding box center [163, 459] width 19 height 11
type input "11:15"
click at [299, 456] on input "number" at bounding box center [299, 459] width 7 height 11
type input "12"
type input "45"
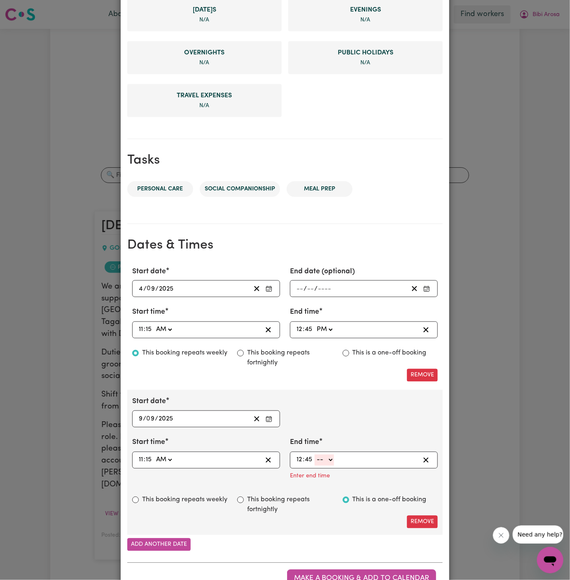
click at [324, 459] on select "-- AM PM" at bounding box center [324, 459] width 19 height 11
select select "am"
click at [315, 454] on select "-- AM PM" at bounding box center [324, 459] width 19 height 11
type input "00:45"
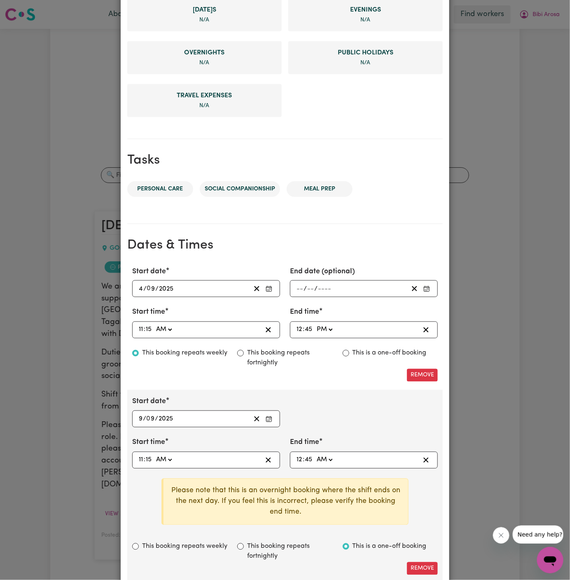
click at [326, 459] on select "AM PM" at bounding box center [324, 459] width 19 height 11
select select "pm"
click at [315, 454] on select "AM PM" at bounding box center [324, 459] width 19 height 11
type input "12:45"
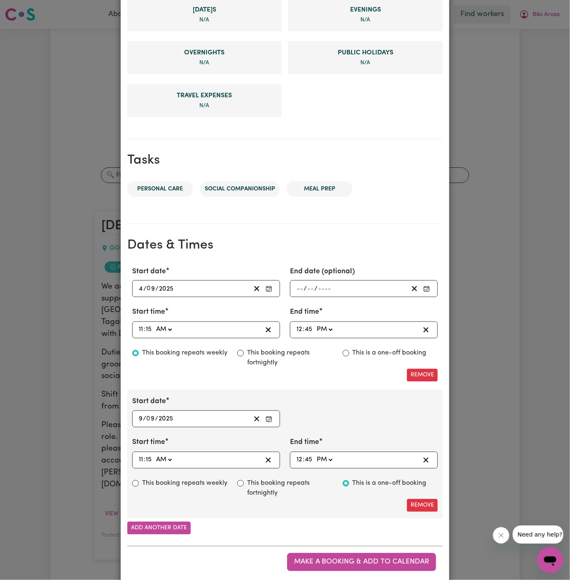
click at [151, 485] on label "This booking repeats weekly" at bounding box center [184, 483] width 85 height 10
click at [139, 485] on input "This booking repeats weekly" at bounding box center [135, 483] width 7 height 7
radio input "true"
click at [208, 502] on div "Remove" at bounding box center [285, 505] width 316 height 13
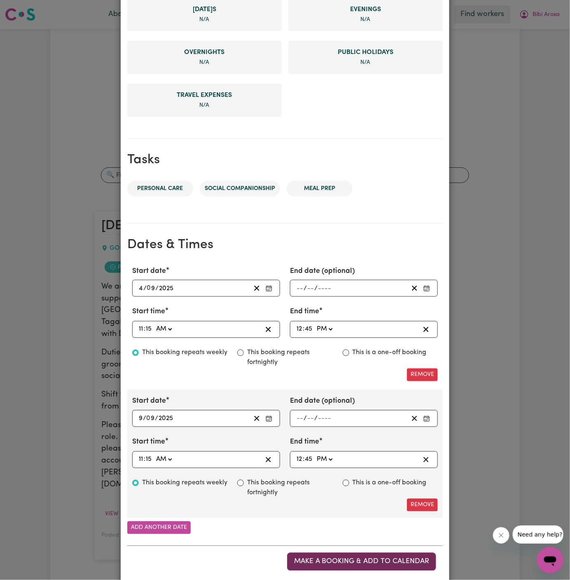
click at [379, 558] on span "Make a booking & add to calendar" at bounding box center [361, 561] width 135 height 7
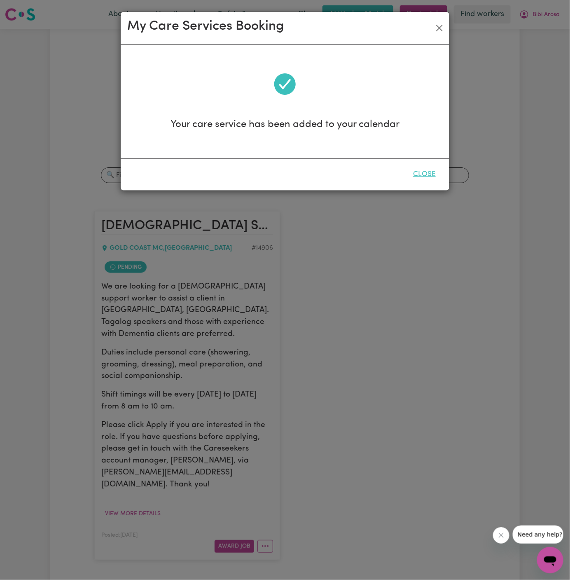
click at [429, 170] on button "Close" at bounding box center [424, 174] width 37 height 18
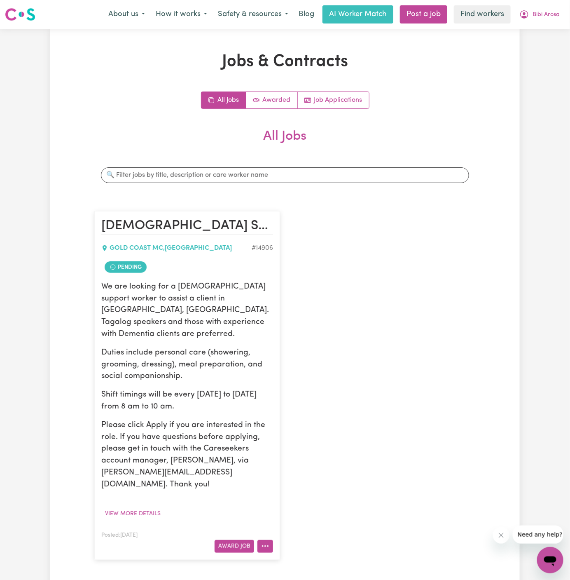
click at [263, 542] on icon "More options" at bounding box center [265, 546] width 8 height 8
click at [303, 436] on link "View/Edit Contract" at bounding box center [298, 444] width 80 height 16
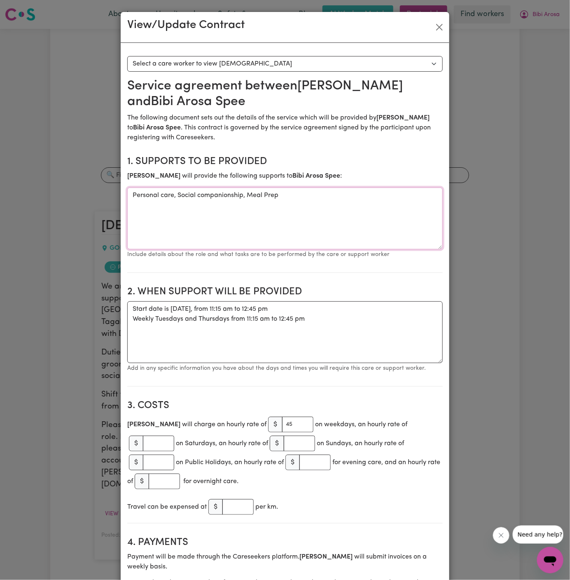
click at [236, 195] on textarea "Personal care, Social companionship, Meal Prep" at bounding box center [285, 218] width 316 height 62
drag, startPoint x: 310, startPoint y: 317, endPoint x: 110, endPoint y: 302, distance: 200.8
click at [110, 302] on div "View/Update Contract Select a contract to view Select a care worker to view [DE…" at bounding box center [285, 290] width 570 height 580
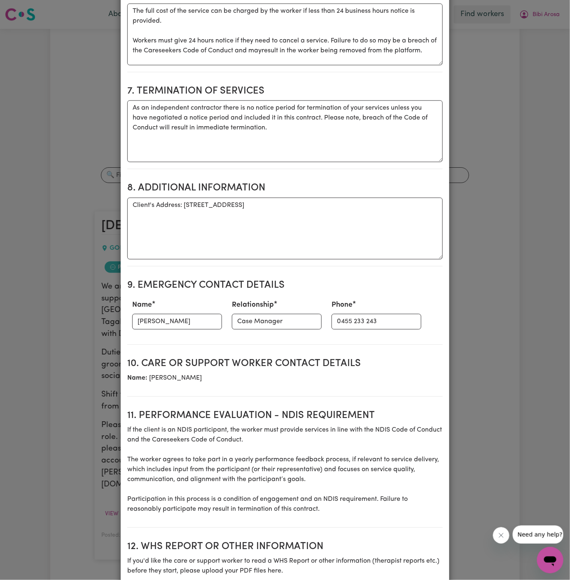
scroll to position [709, 0]
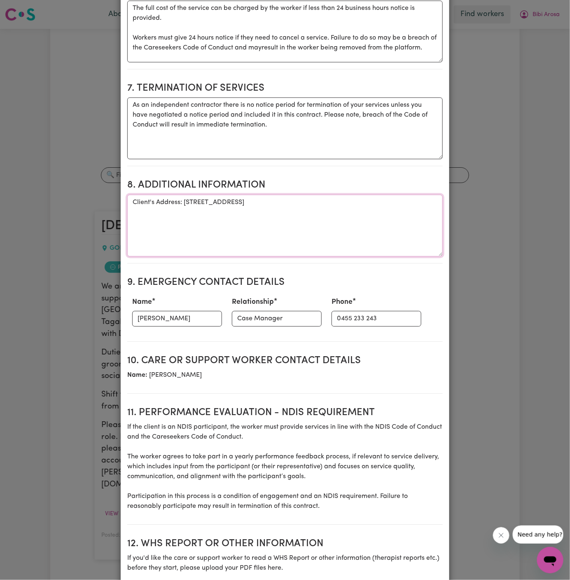
drag, startPoint x: 182, startPoint y: 183, endPoint x: 397, endPoint y: 192, distance: 214.4
click at [397, 194] on textarea "Client's Address: [STREET_ADDRESS]" at bounding box center [285, 225] width 316 height 62
drag, startPoint x: 379, startPoint y: 177, endPoint x: 183, endPoint y: 182, distance: 195.8
click at [183, 194] on textarea "Client's Address: [STREET_ADDRESS]" at bounding box center [285, 225] width 316 height 62
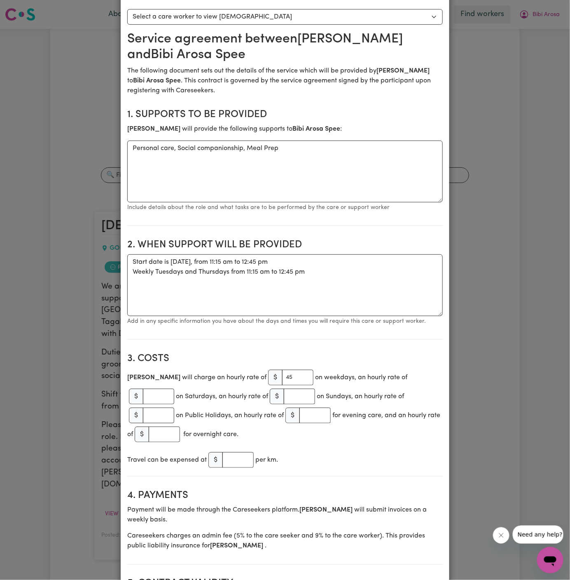
scroll to position [0, 0]
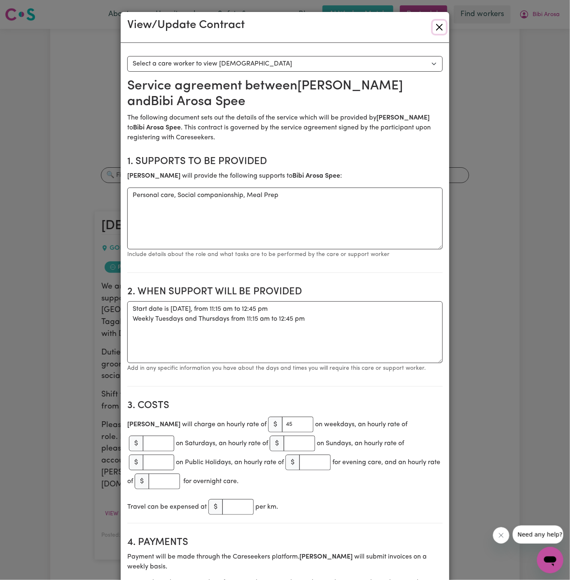
click at [439, 23] on button "Close" at bounding box center [439, 27] width 13 height 13
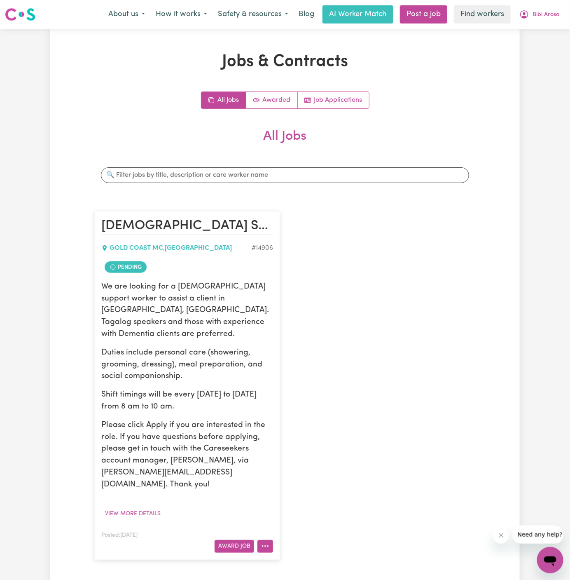
click at [271, 540] on button "More options" at bounding box center [265, 546] width 16 height 13
click at [303, 469] on link "Hide Job" at bounding box center [298, 477] width 80 height 16
click at [550, 14] on span "Bibi Arosa" at bounding box center [546, 14] width 27 height 9
click at [549, 26] on link "My Dashboard" at bounding box center [532, 32] width 65 height 16
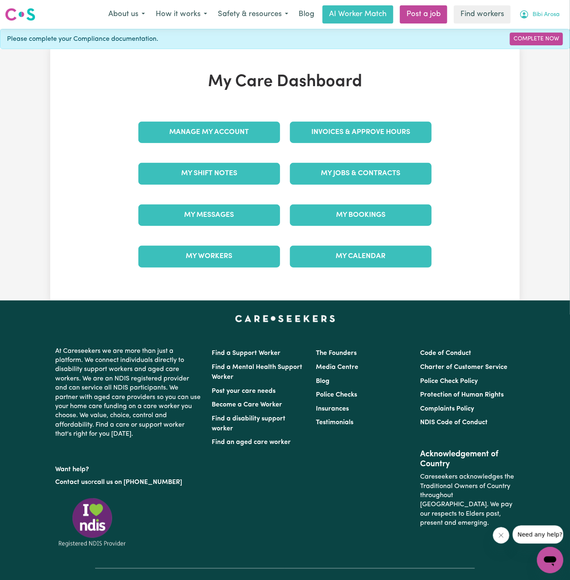
click at [549, 15] on span "Bibi Arosa" at bounding box center [546, 14] width 27 height 9
click at [545, 44] on link "Logout" at bounding box center [532, 48] width 65 height 16
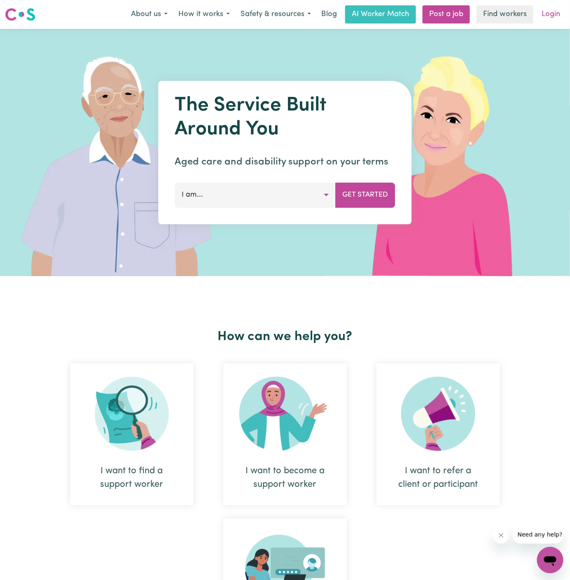
click at [553, 10] on link "Login" at bounding box center [551, 14] width 28 height 18
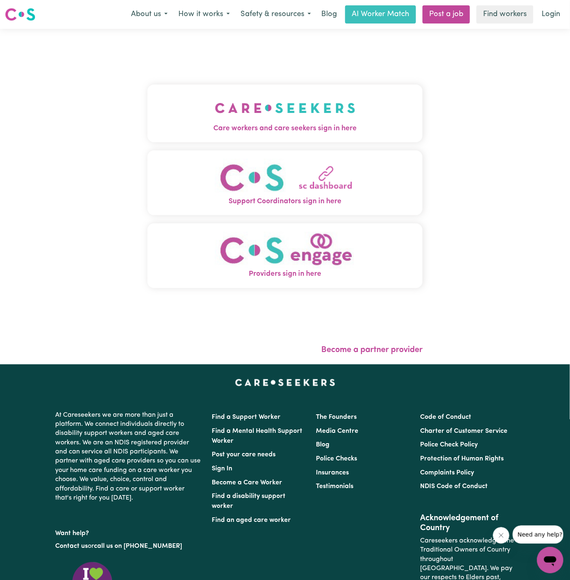
click at [274, 118] on img "Care workers and care seekers sign in here" at bounding box center [285, 108] width 140 height 30
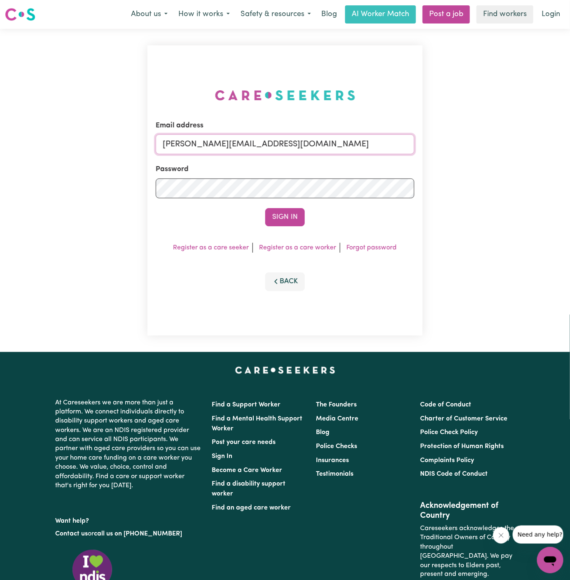
click at [346, 146] on input "[PERSON_NAME][EMAIL_ADDRESS][DOMAIN_NAME]" at bounding box center [285, 144] width 259 height 20
drag, startPoint x: 206, startPoint y: 143, endPoint x: 463, endPoint y: 143, distance: 257.1
click at [463, 143] on div "Email address [EMAIL_ADDRESS][DOMAIN_NAME] Password Sign In Register as a care …" at bounding box center [285, 190] width 570 height 323
type input "[EMAIL_ADDRESS][DOMAIN_NAME]"
click at [292, 206] on form "Email address [EMAIL_ADDRESS][DOMAIN_NAME] Password Sign In" at bounding box center [285, 173] width 259 height 106
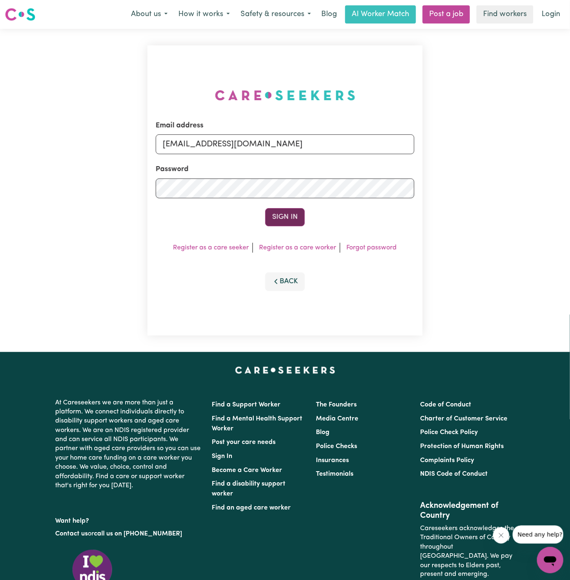
click at [291, 213] on button "Sign In" at bounding box center [285, 217] width 40 height 18
